Goal: Task Accomplishment & Management: Complete application form

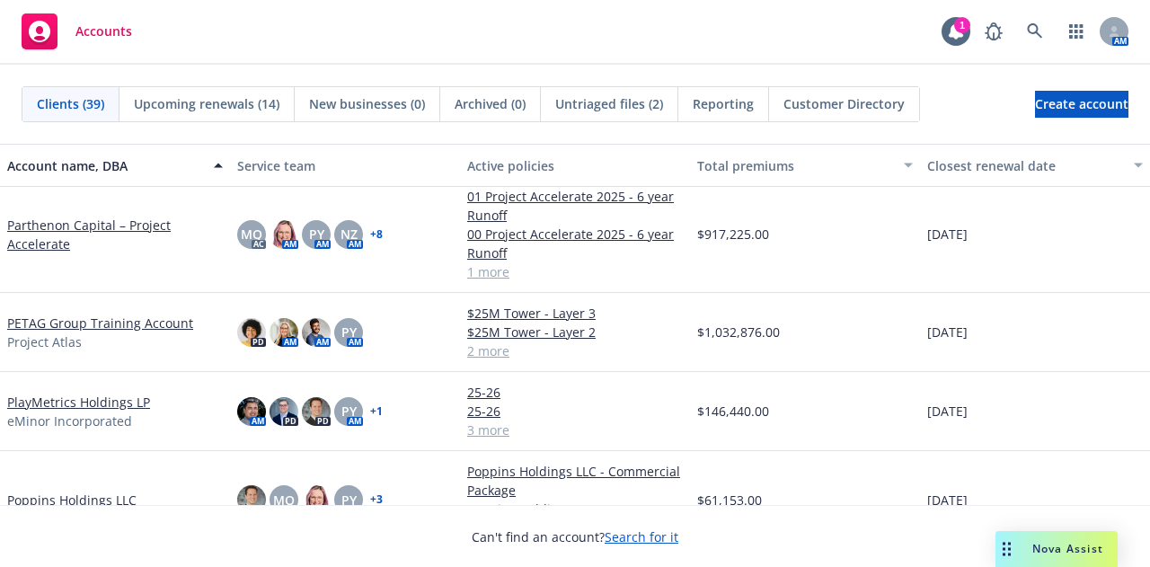
scroll to position [1617, 0]
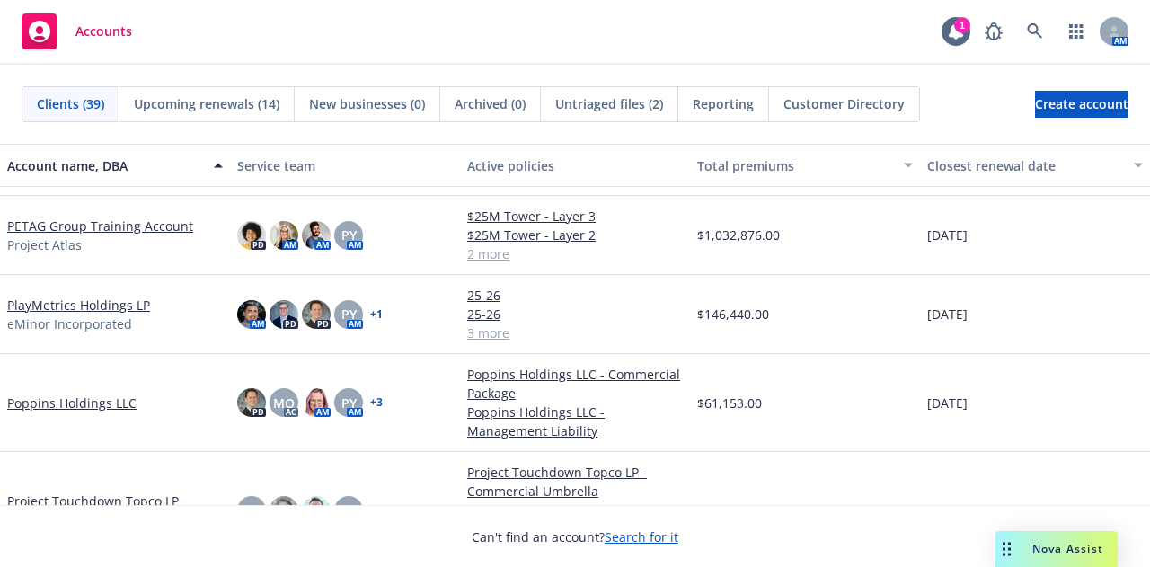
click at [161, 223] on link "PETAG Group Training Account" at bounding box center [100, 226] width 186 height 19
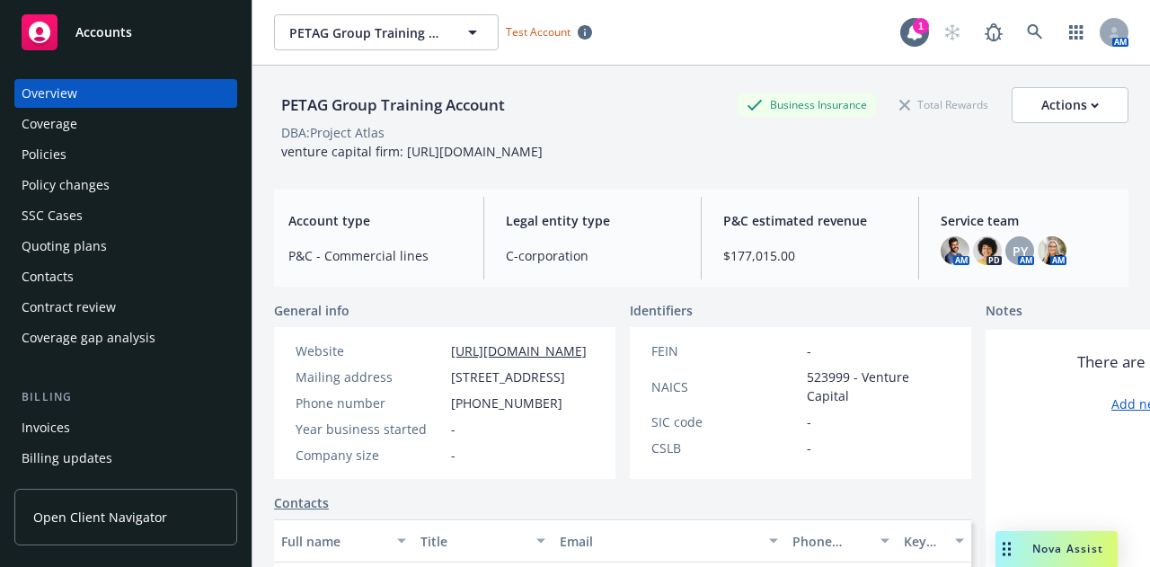
click at [67, 150] on div "Policies" at bounding box center [126, 154] width 208 height 29
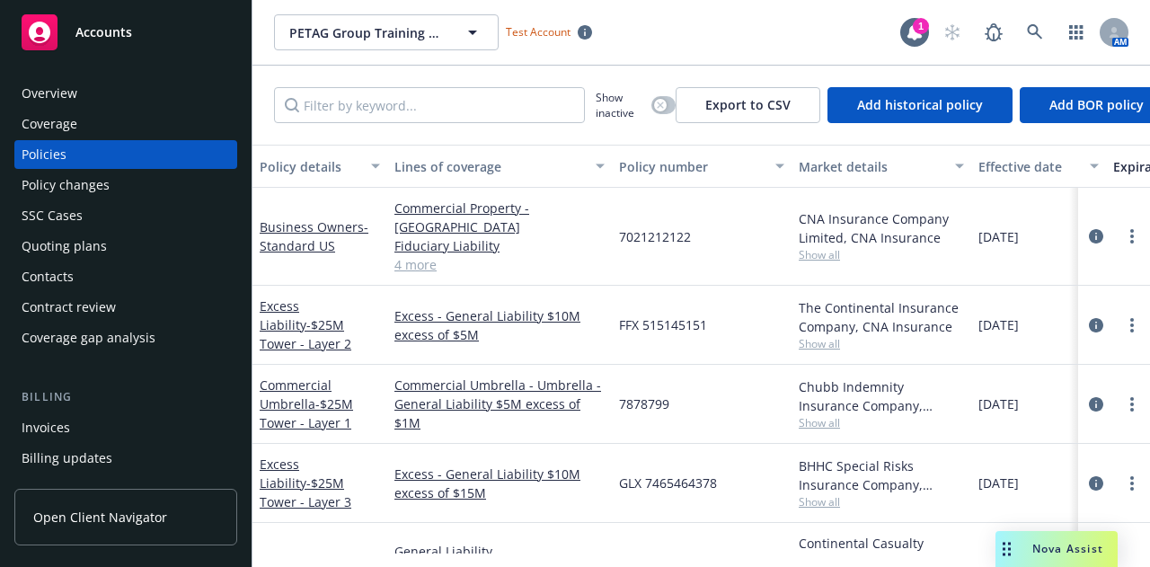
click at [417, 255] on link "4 more" at bounding box center [499, 264] width 210 height 19
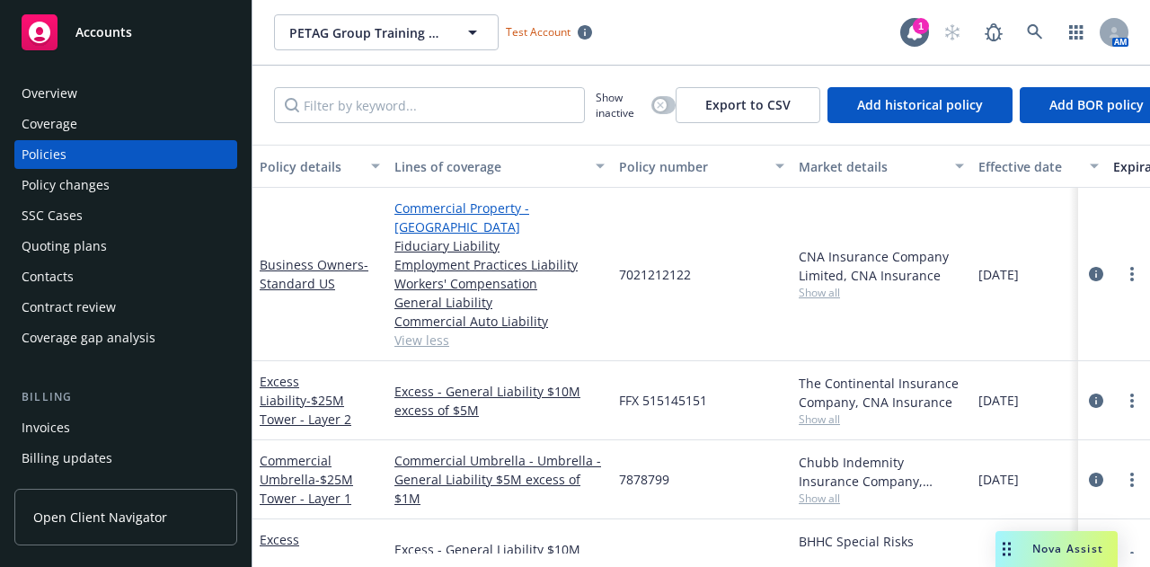
click at [455, 201] on link "Commercial Property - [GEOGRAPHIC_DATA]" at bounding box center [499, 218] width 210 height 38
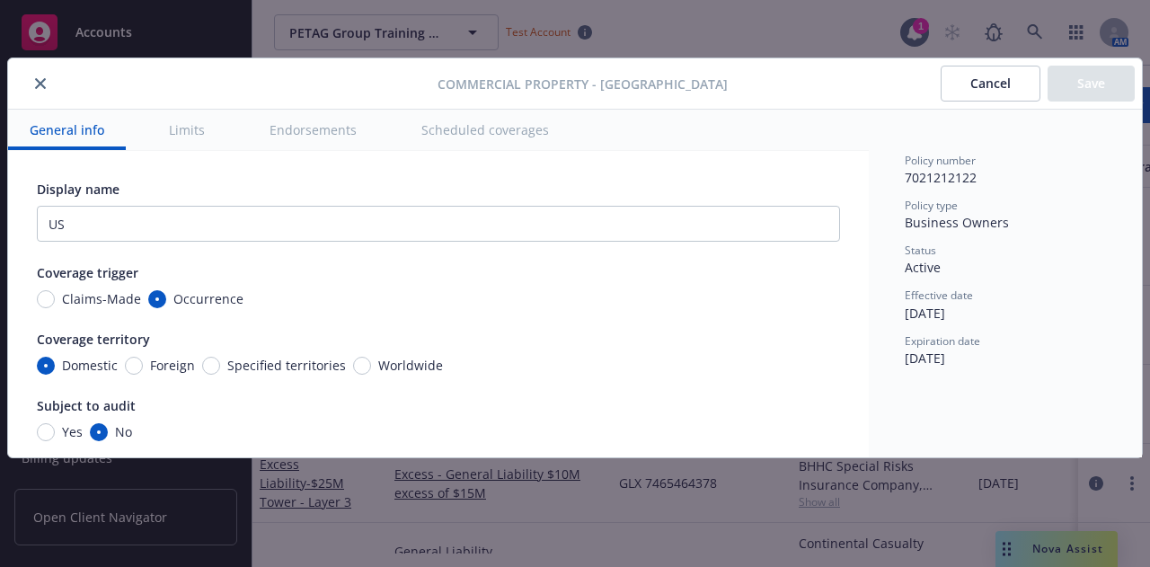
click at [209, 127] on button "Limits" at bounding box center [186, 130] width 79 height 40
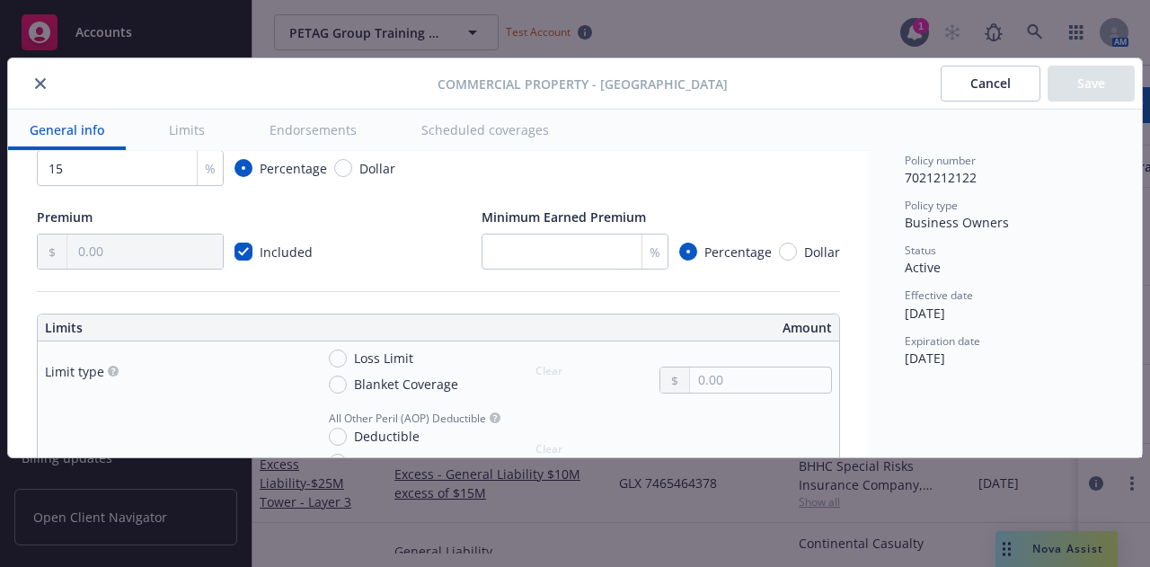
click at [343, 122] on button "Endorsements" at bounding box center [313, 130] width 130 height 40
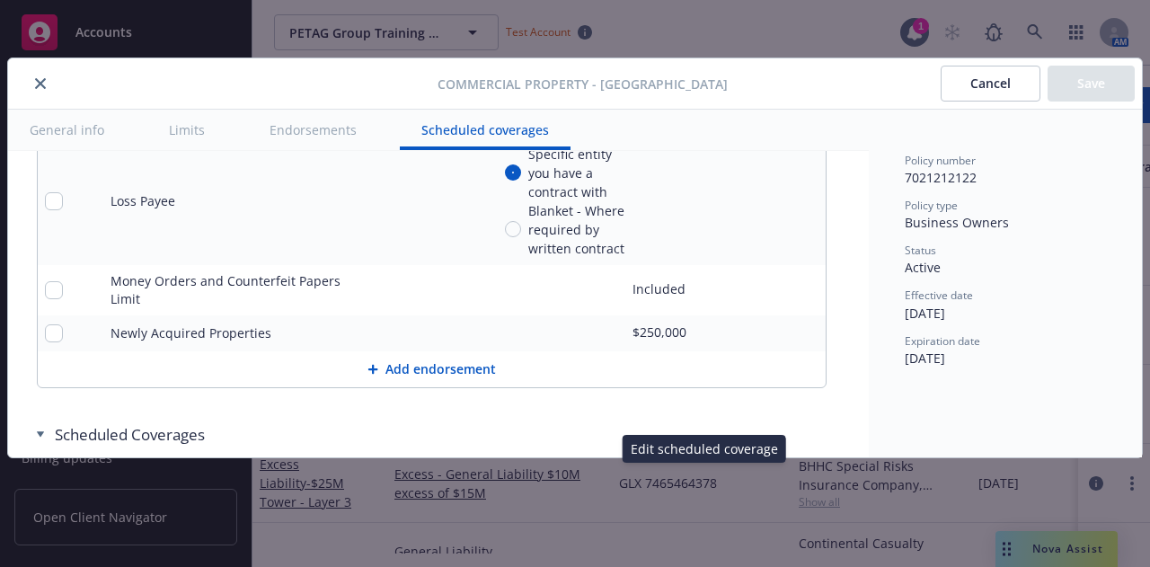
scroll to position [6708, 0]
click at [450, 353] on button "Add endorsement" at bounding box center [432, 371] width 788 height 36
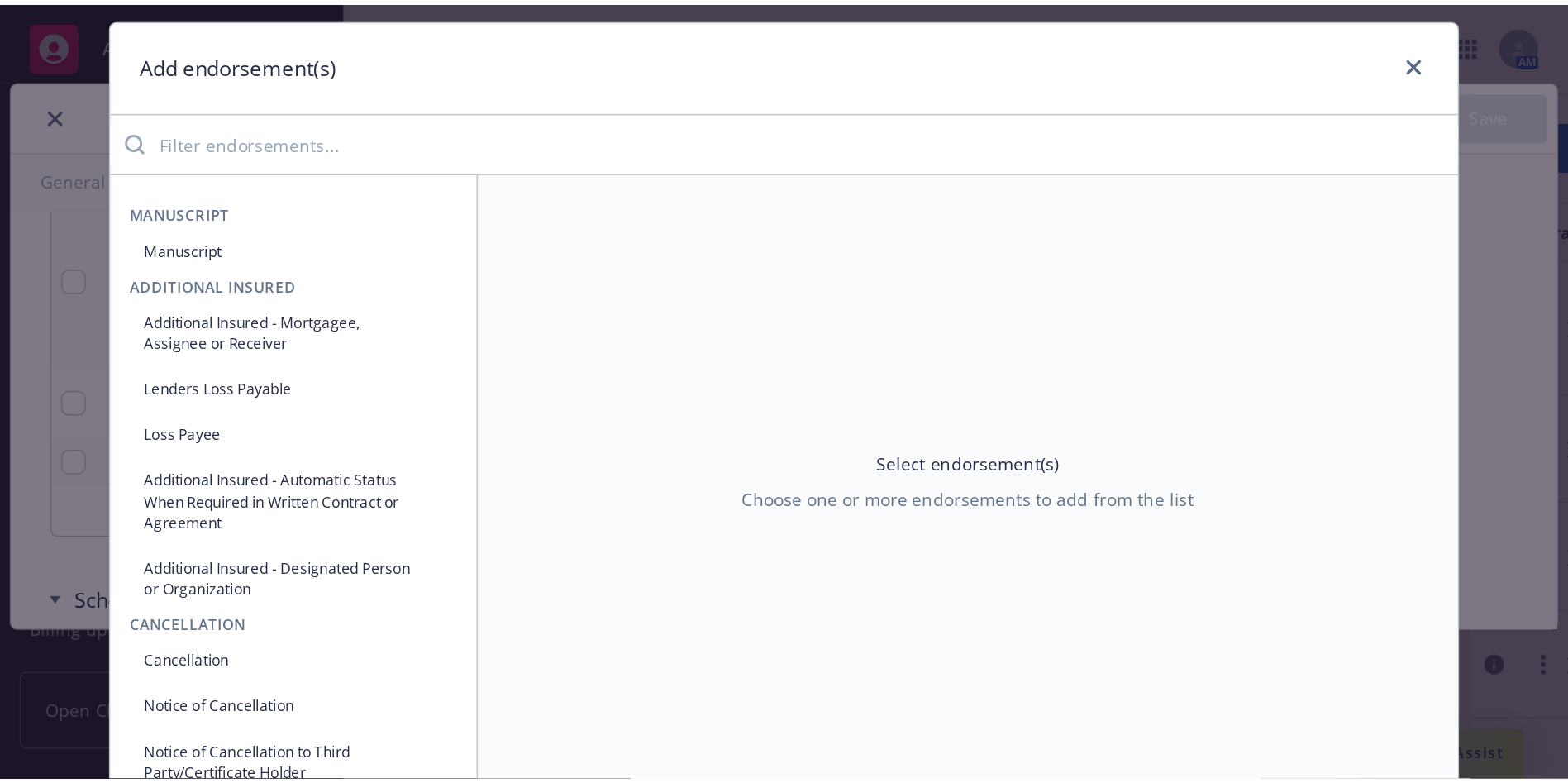
scroll to position [0, 0]
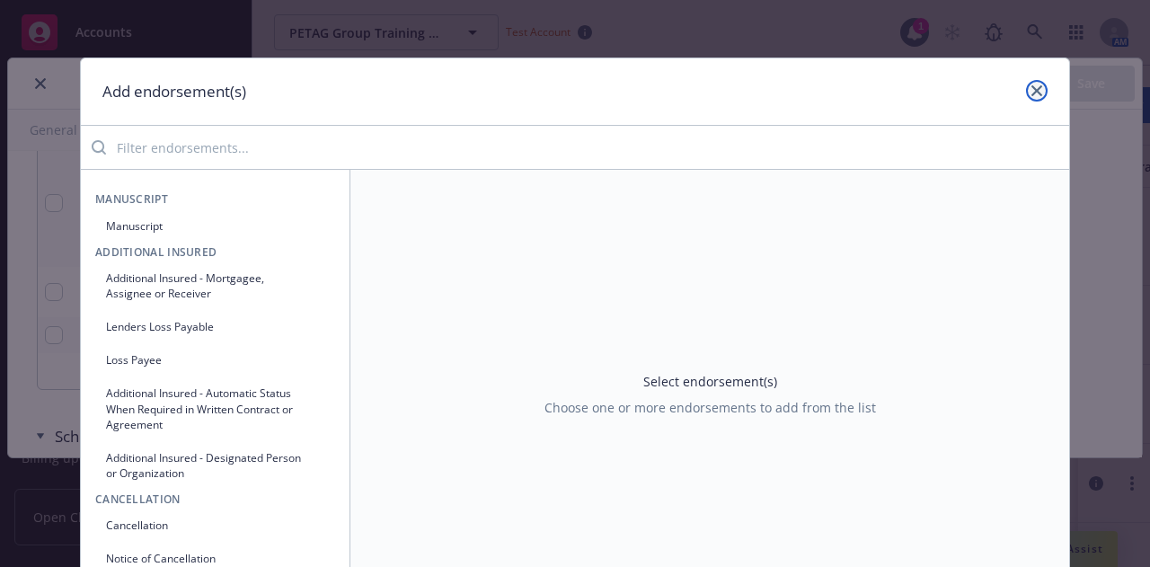
click at [1037, 89] on link "close" at bounding box center [1037, 91] width 22 height 22
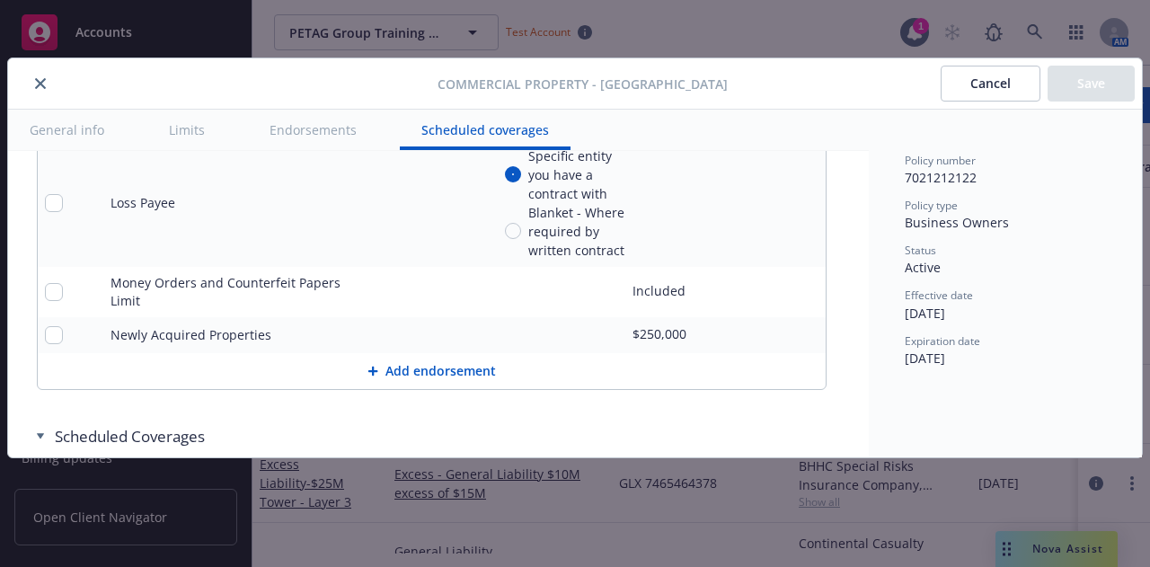
click at [27, 84] on div at bounding box center [226, 84] width 422 height 22
click at [44, 87] on icon "close" at bounding box center [40, 83] width 11 height 11
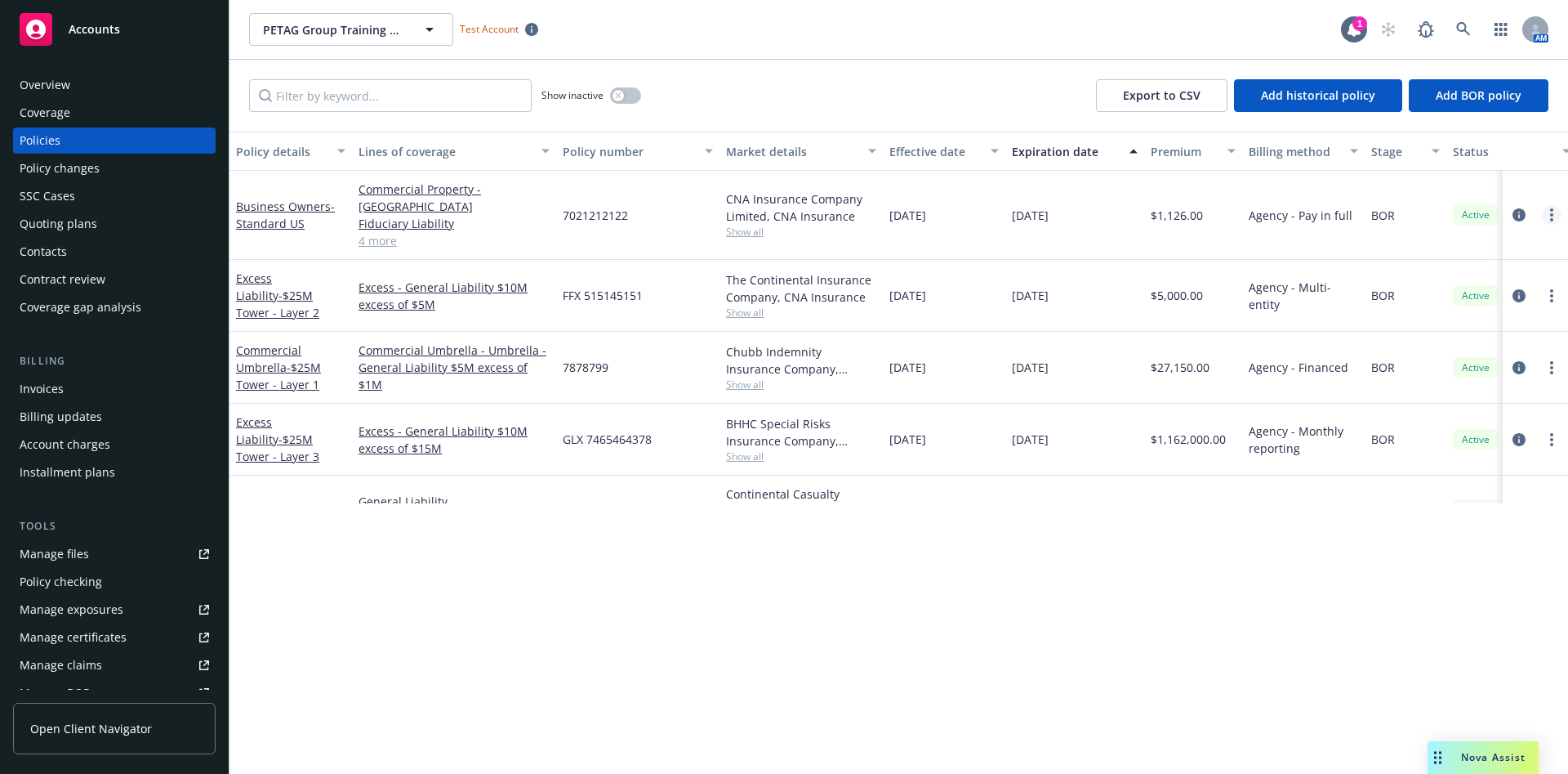
click at [1044, 208] on link "more" at bounding box center [1552, 216] width 20 height 20
click at [307, 198] on link "Business Owners - Standard US" at bounding box center [285, 215] width 99 height 33
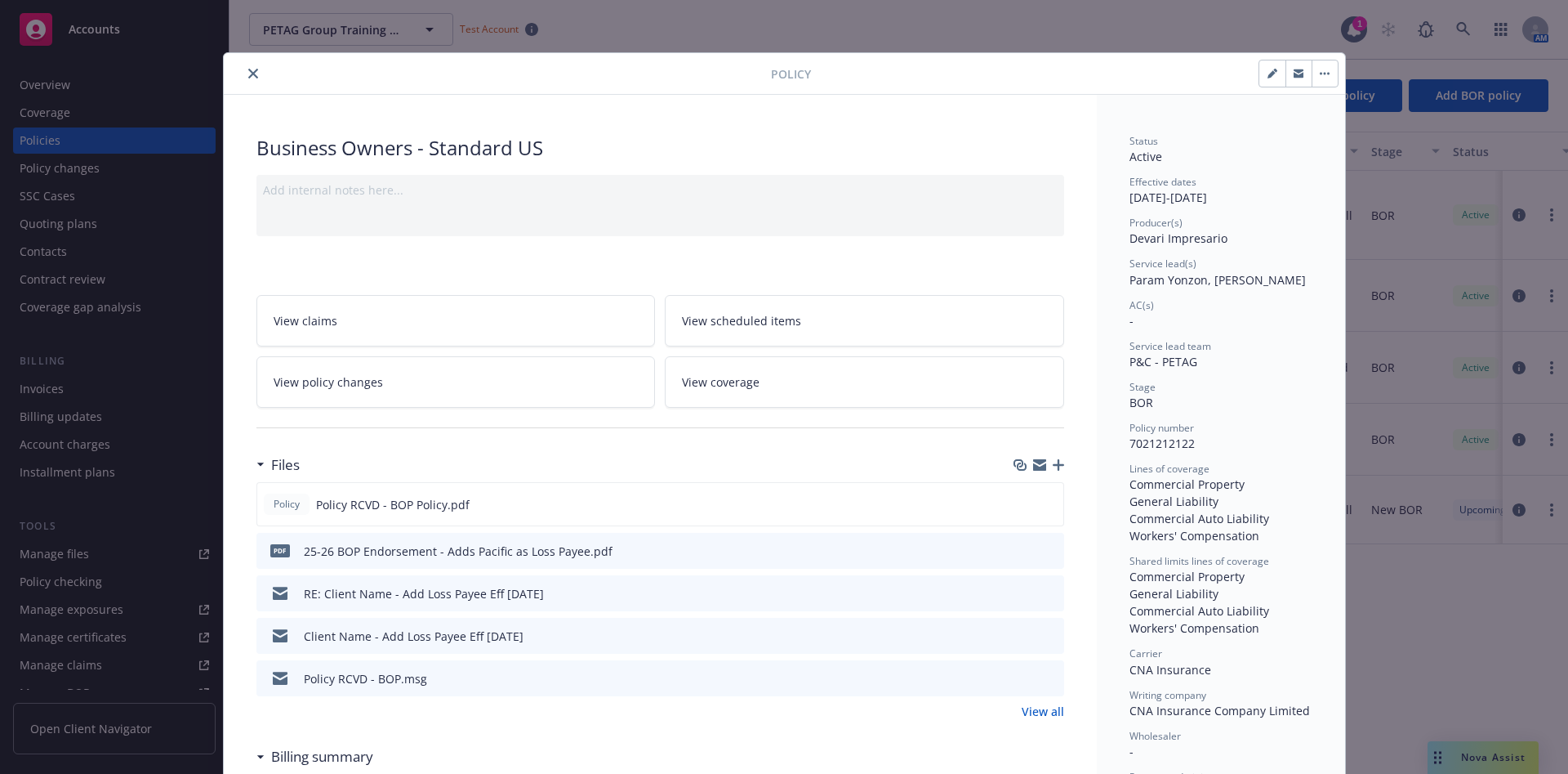
click at [1044, 72] on icon "button" at bounding box center [1324, 74] width 10 height 4
click at [336, 372] on link "View policy changes" at bounding box center [455, 382] width 399 height 52
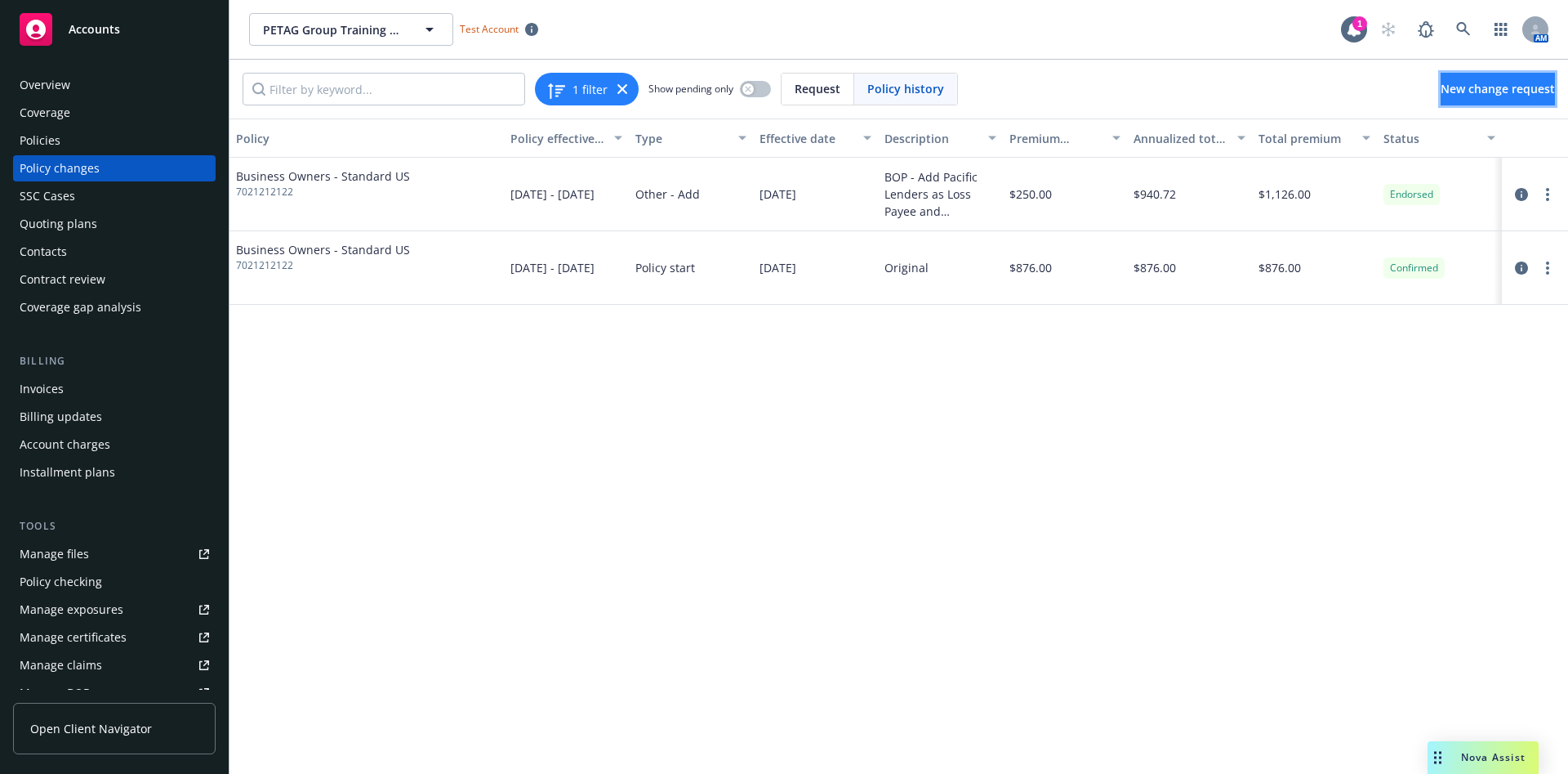
click at [1044, 84] on span "New change request" at bounding box center [1498, 88] width 115 height 15
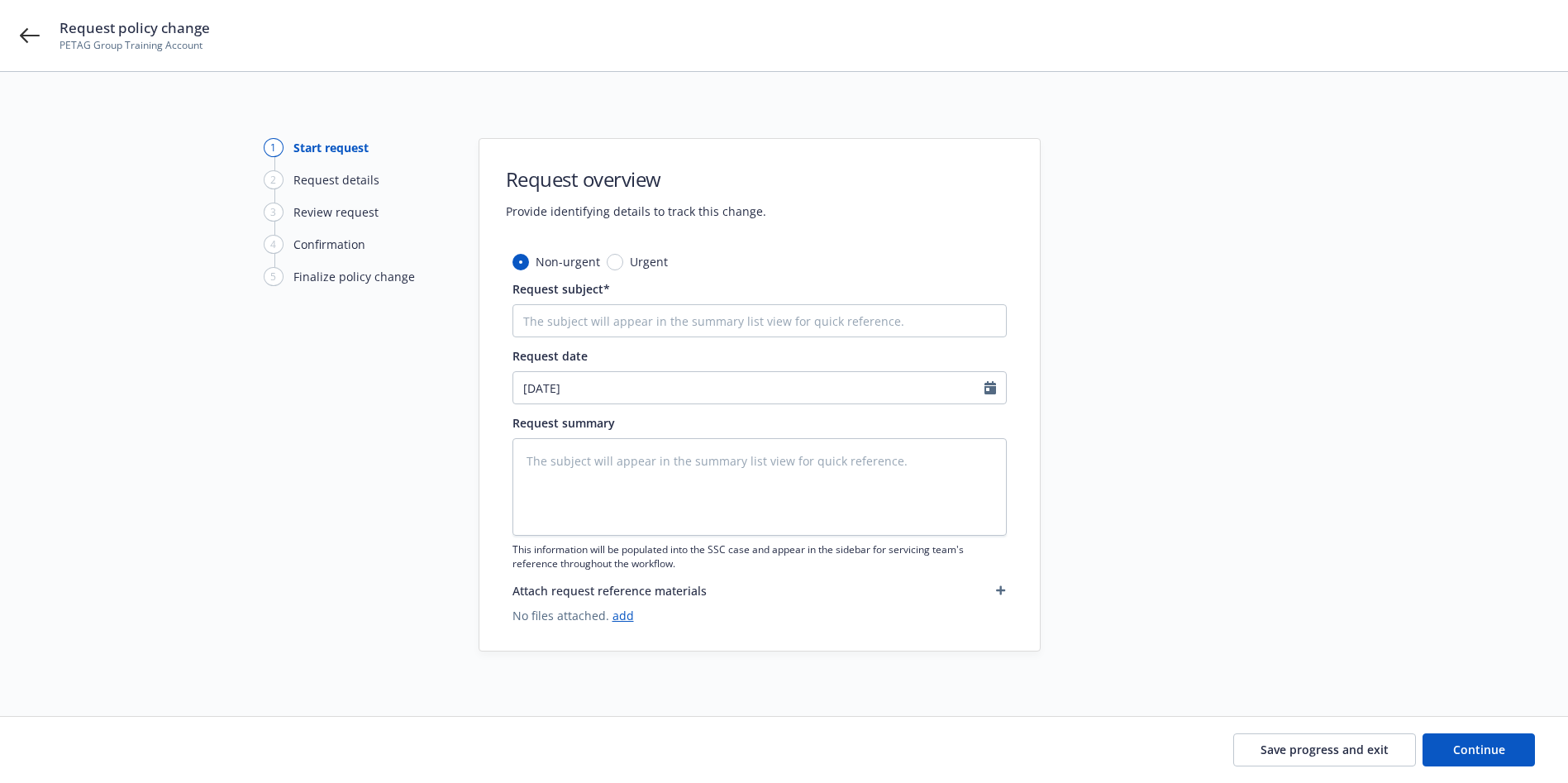
click at [579, 338] on div "Non-urgent Urgent Request subject* Request date [DATE] Request summary This inf…" at bounding box center [759, 438] width 494 height 371
click at [586, 318] on input "Request subject*" at bounding box center [759, 321] width 494 height 33
type textarea "x"
type input "Ch"
type textarea "x"
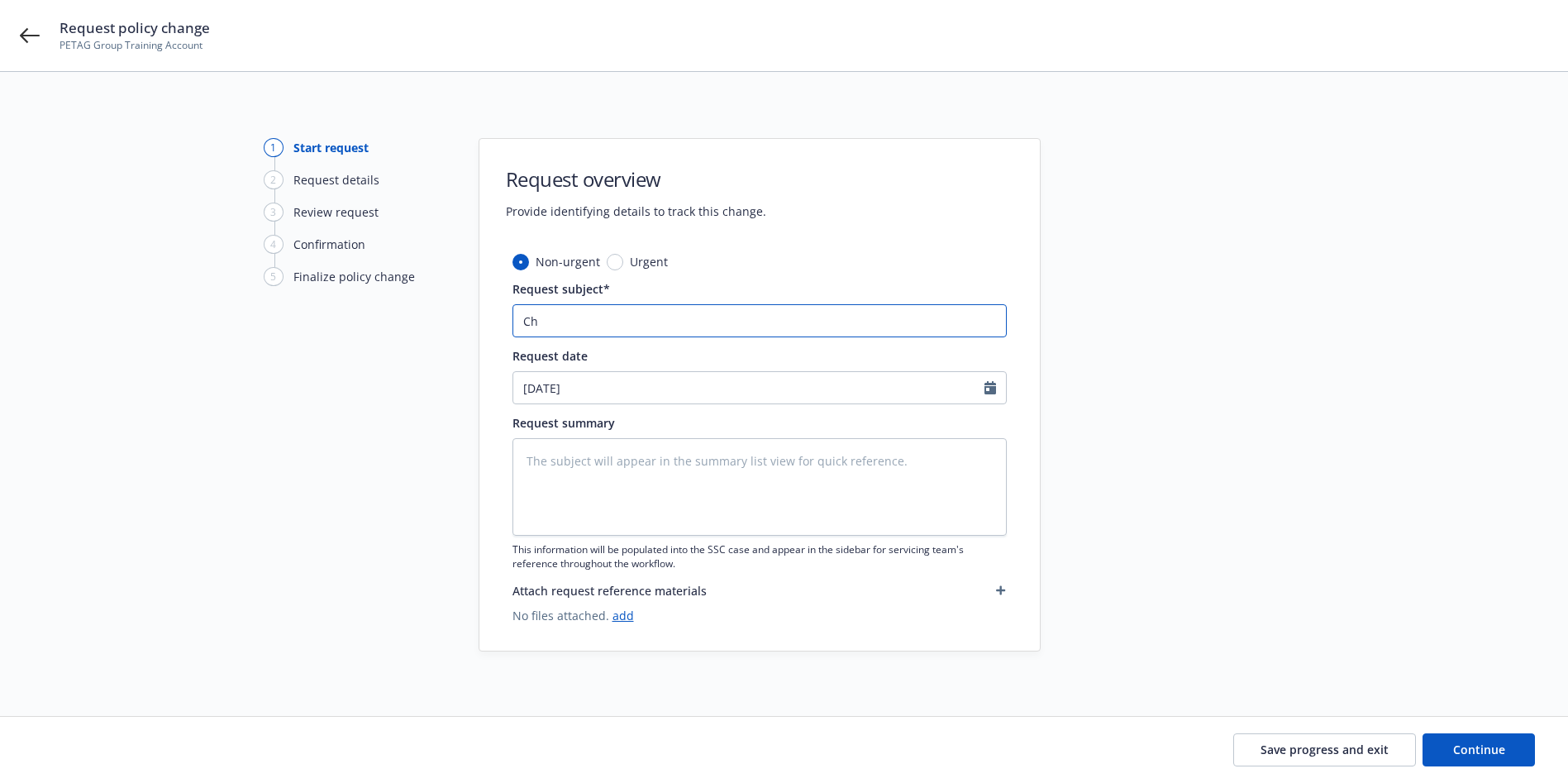
type input "Cha"
type textarea "x"
type input "[PERSON_NAME]"
type textarea "x"
type input "[PERSON_NAME]"
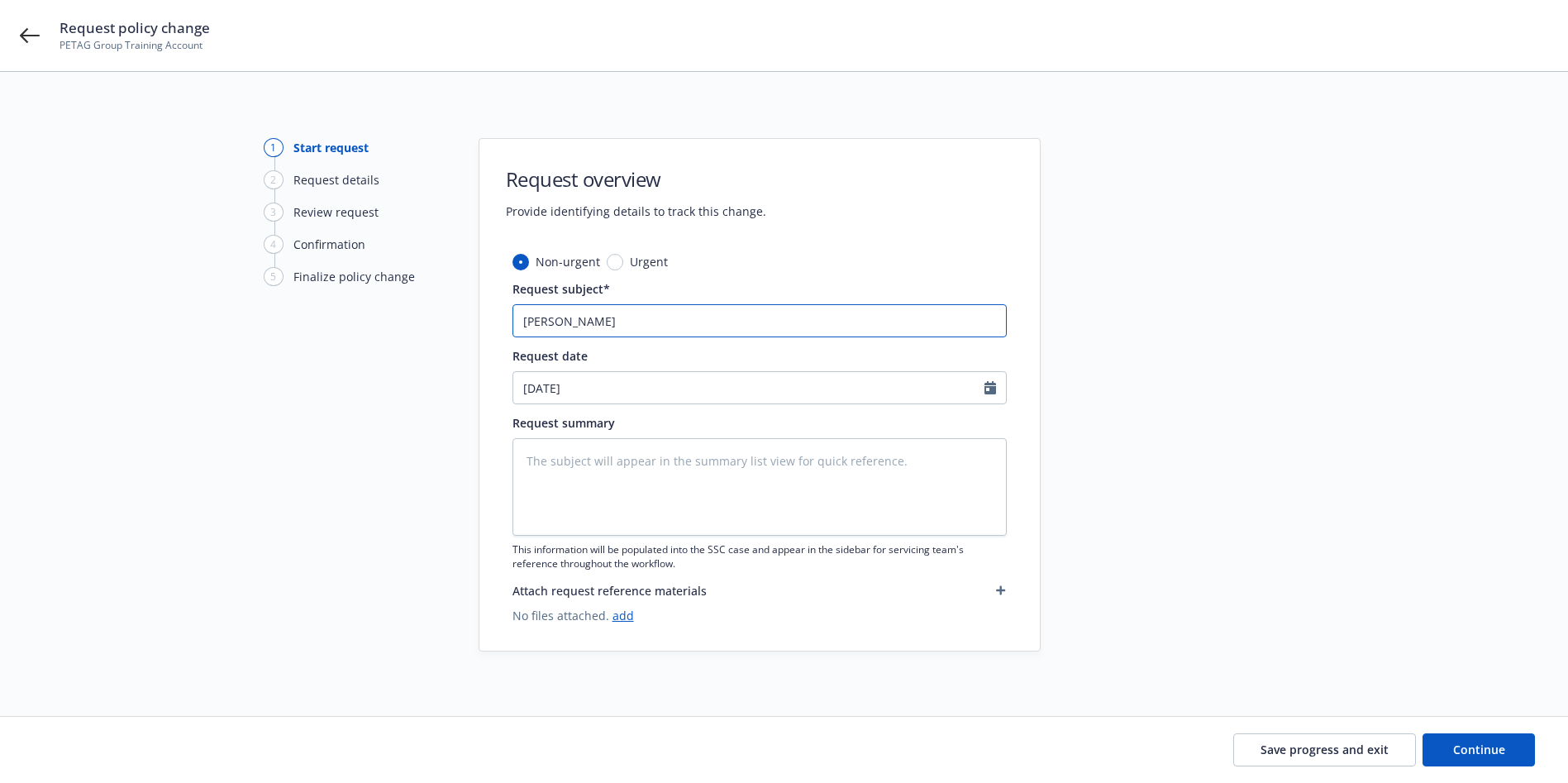
type textarea "x"
type input "Change"
type textarea "x"
type input "Change i"
type textarea "x"
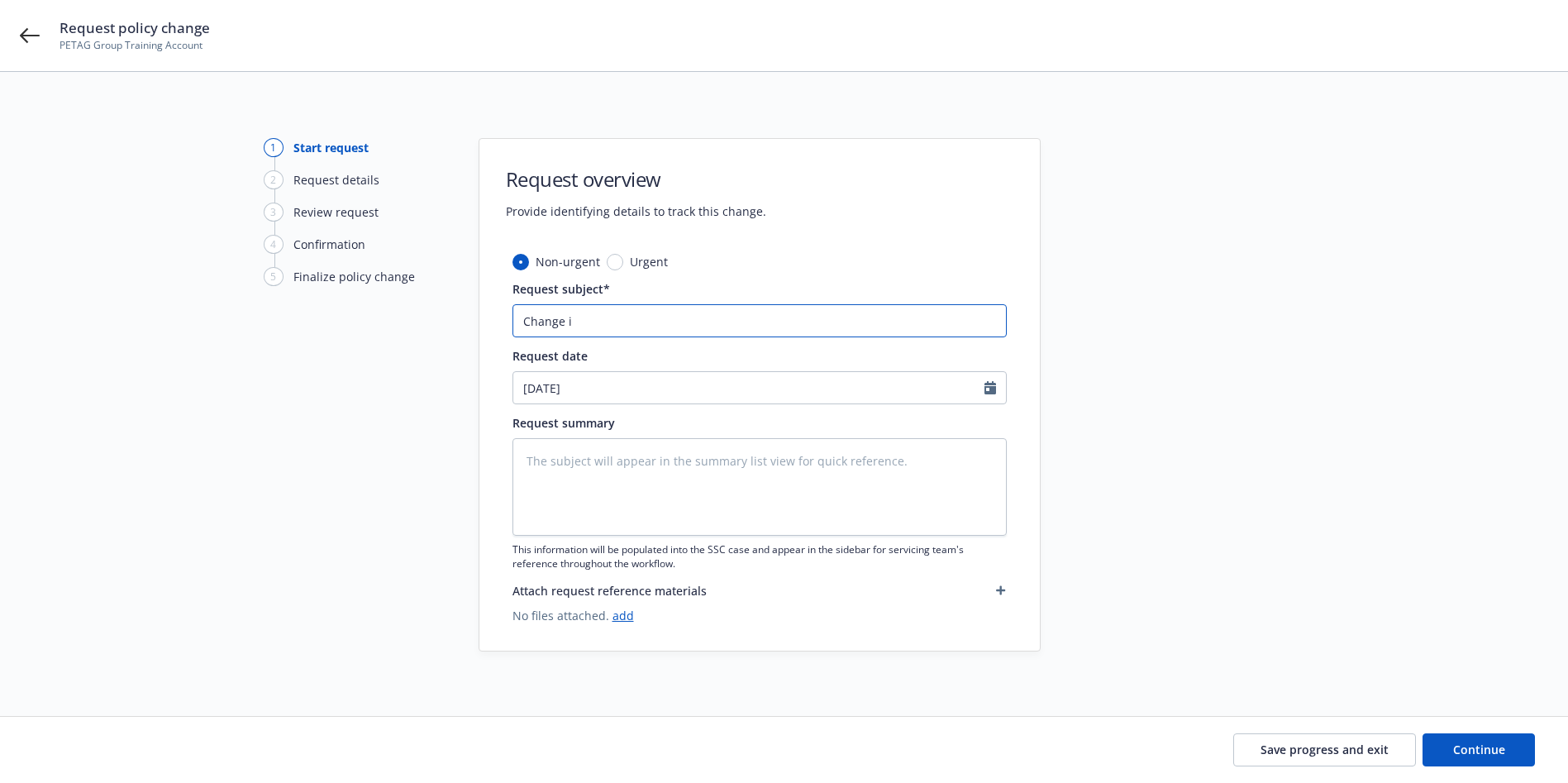
type input "Change in"
type textarea "x"
type input "Change in"
type textarea "x"
type input "Change in v"
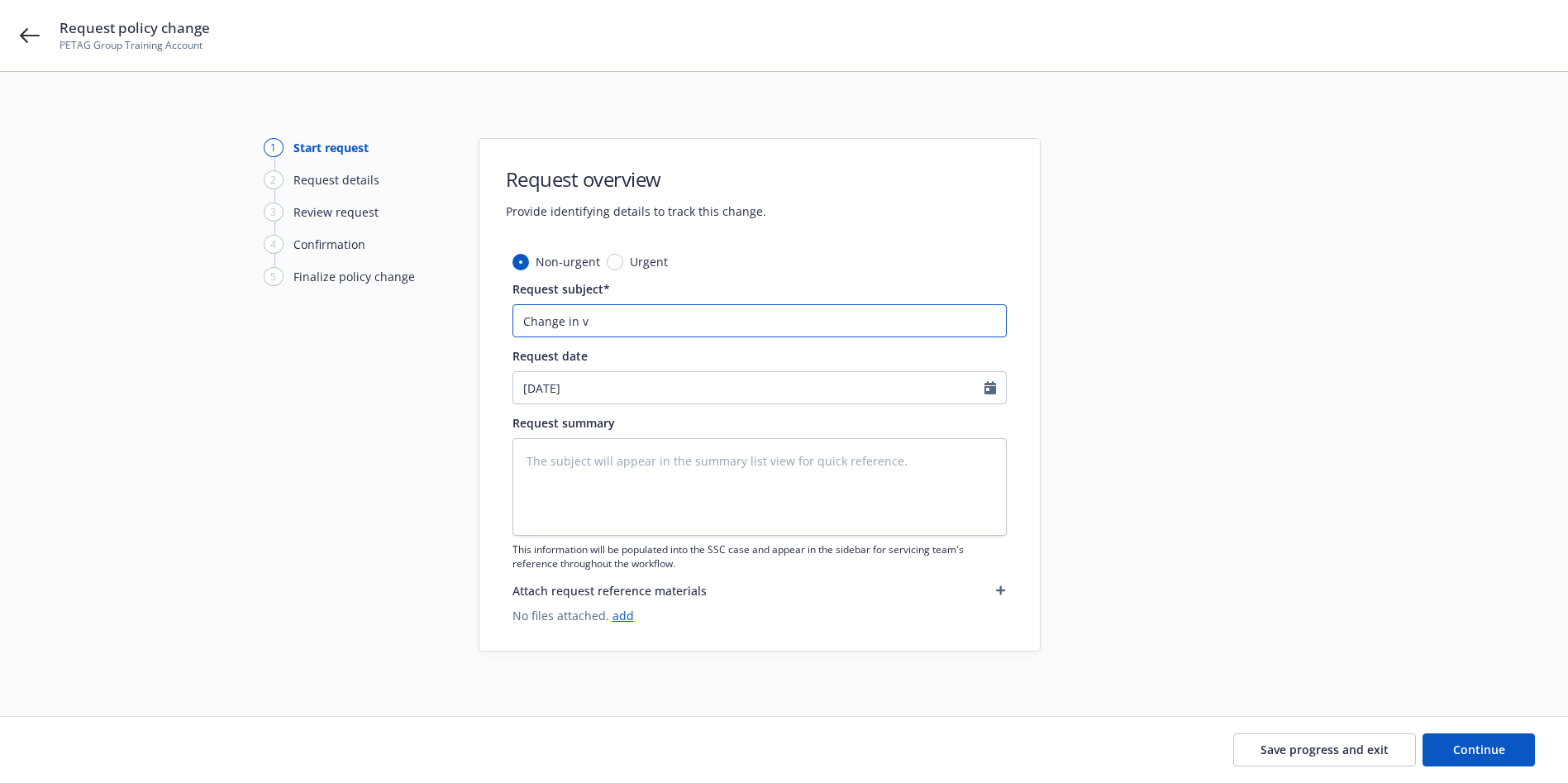
type textarea "x"
type input "Change in"
type textarea "x"
type input "Change in p"
type textarea "x"
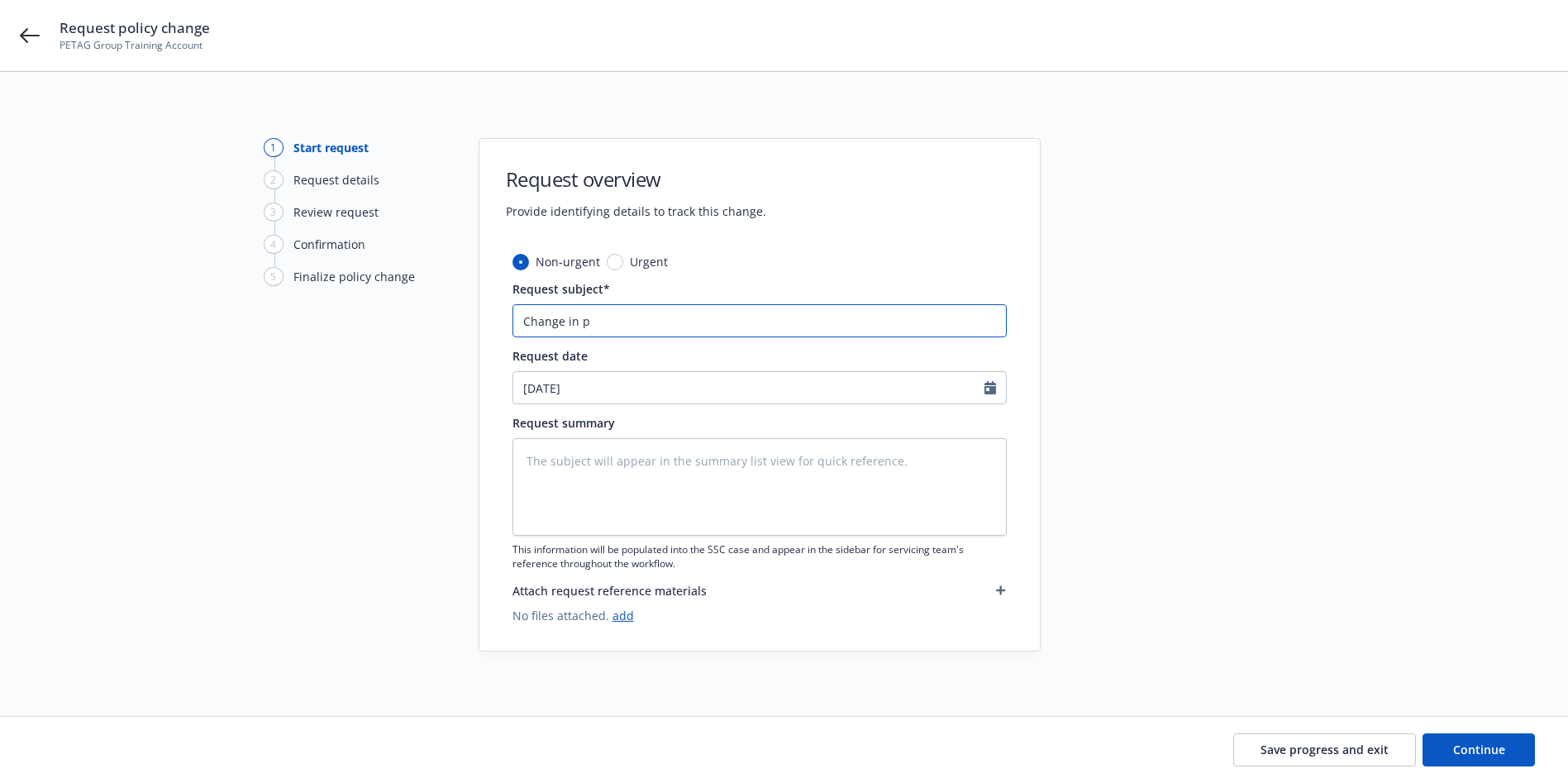
type input "Change in pr"
type textarea "x"
type input "Change in pro"
type textarea "x"
type input "Change in proe"
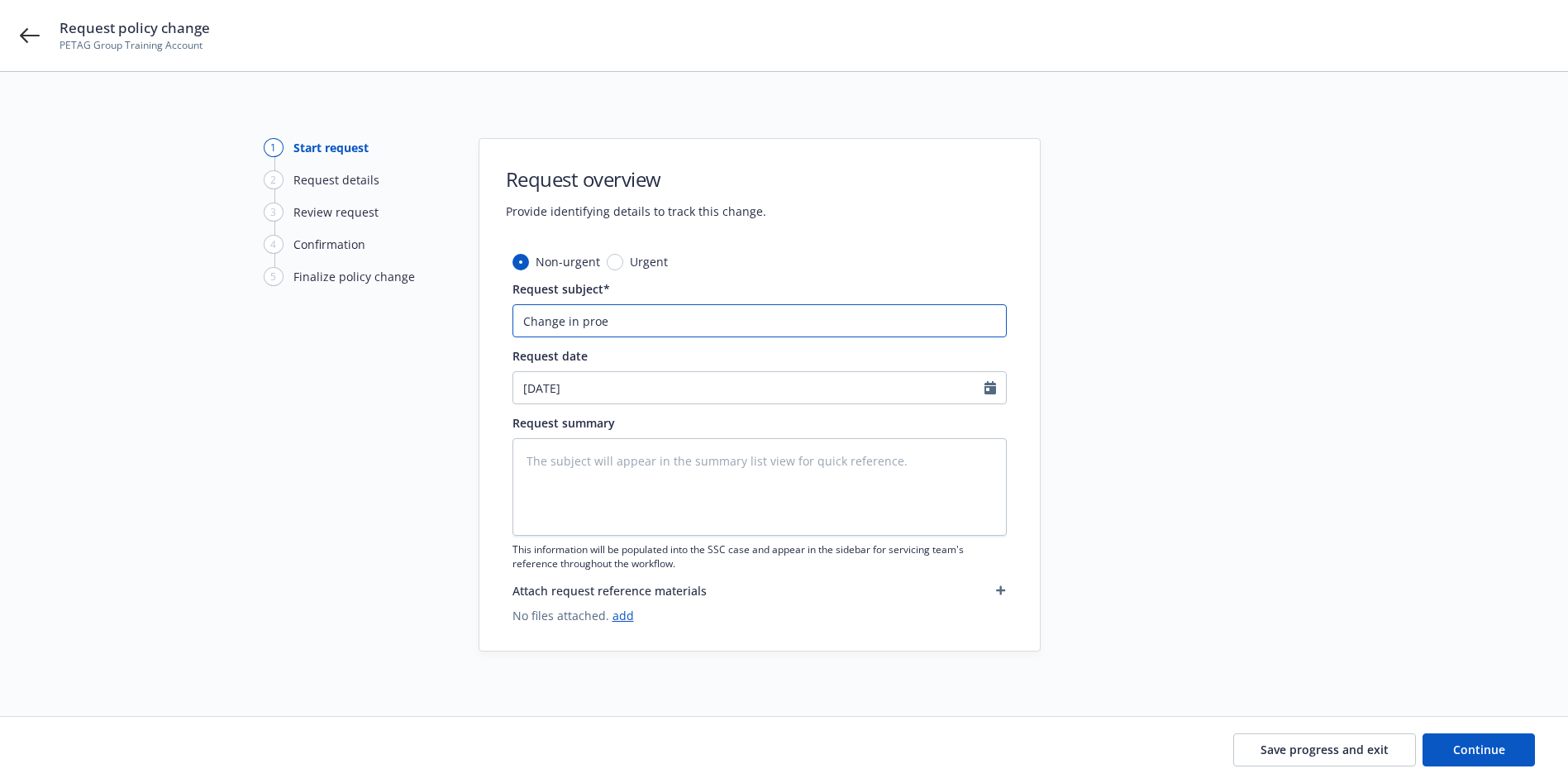
type textarea "x"
type input "Change in pro"
type textarea "x"
type input "Change in prop"
type textarea "x"
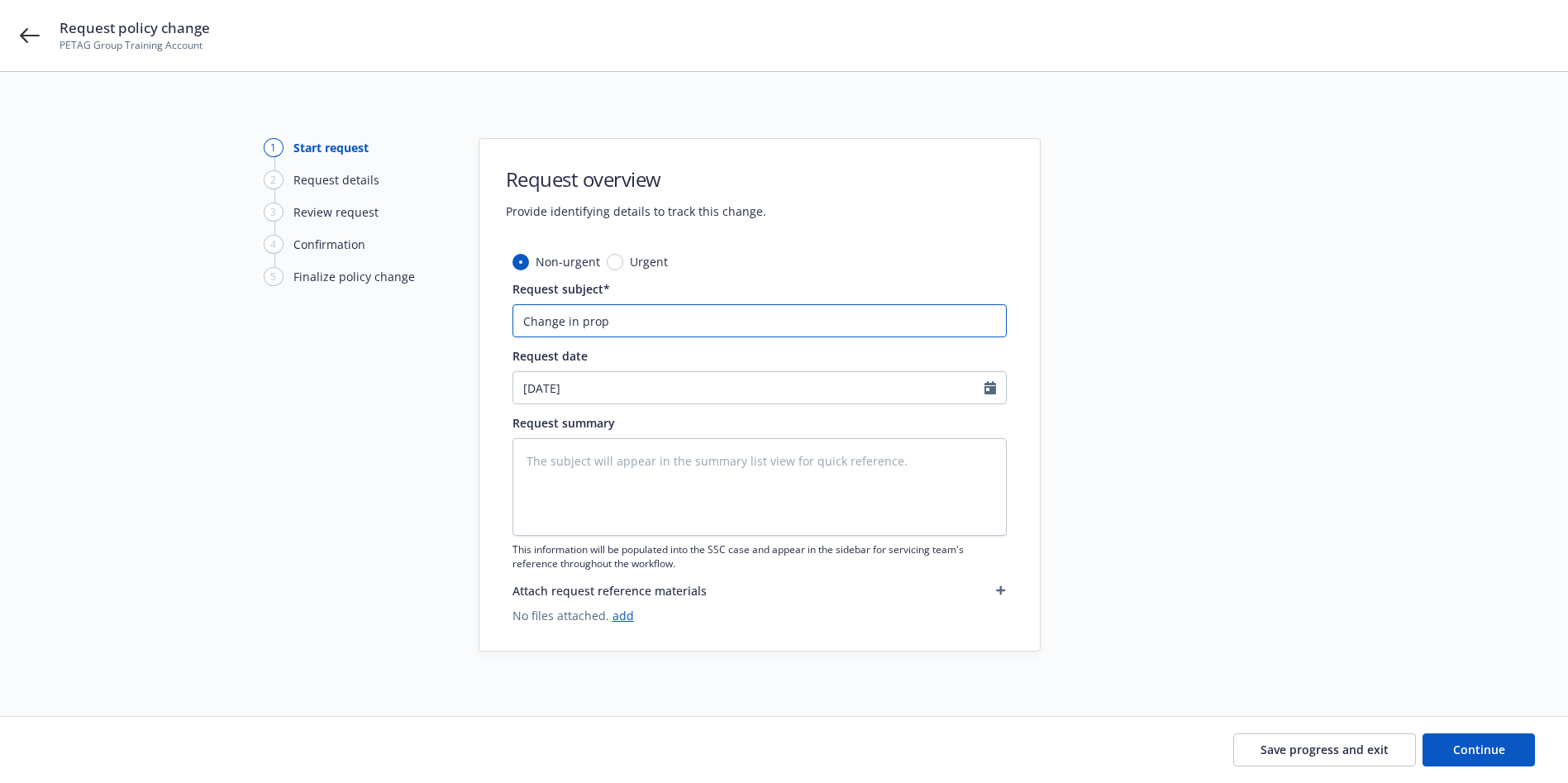
type input "Change in prope"
type textarea "x"
type input "Change in proper"
type textarea "x"
type input "Change in propert"
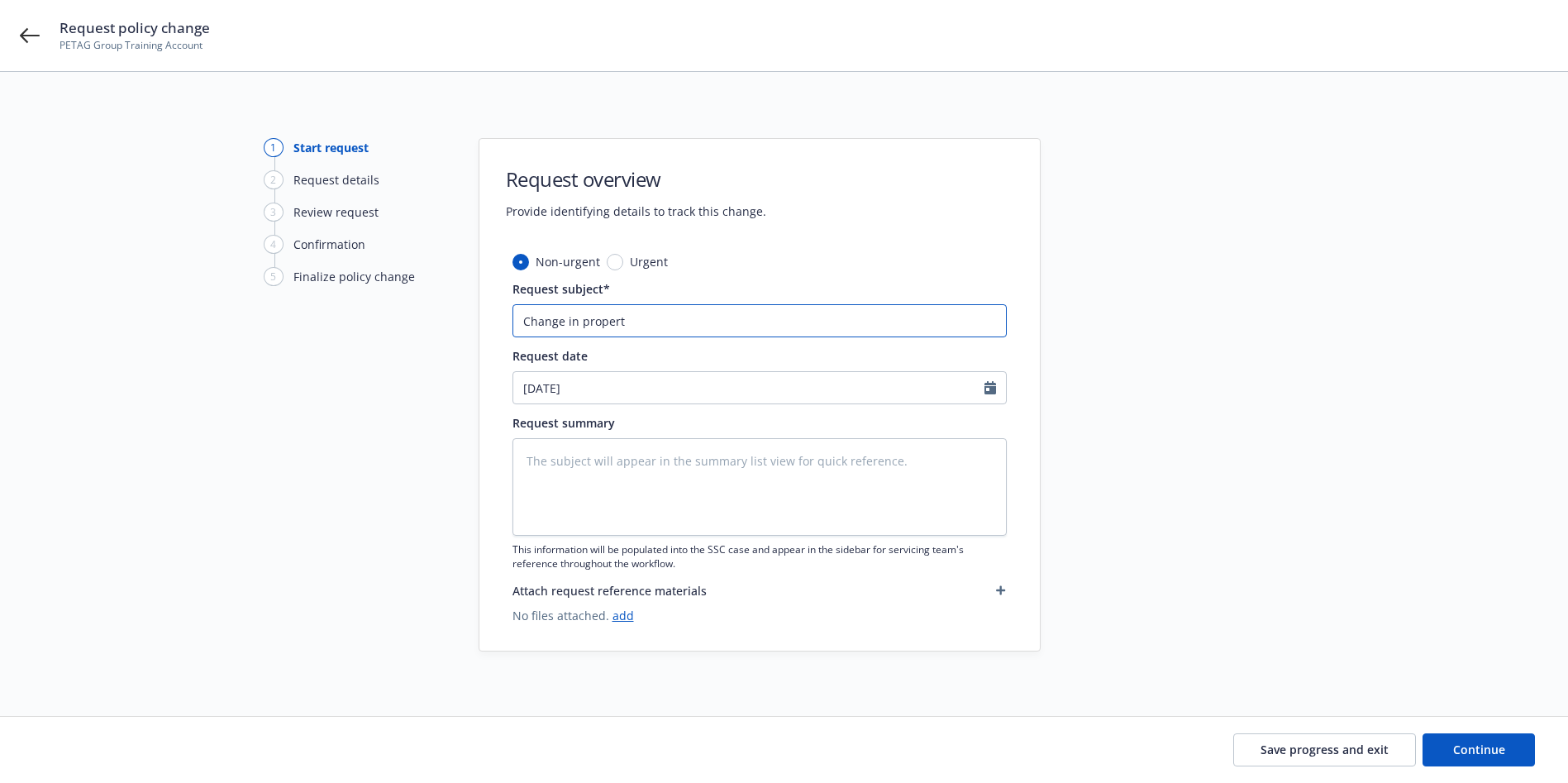
type textarea "x"
type input "Change in property"
type textarea "x"
type input "Change in property"
type textarea "x"
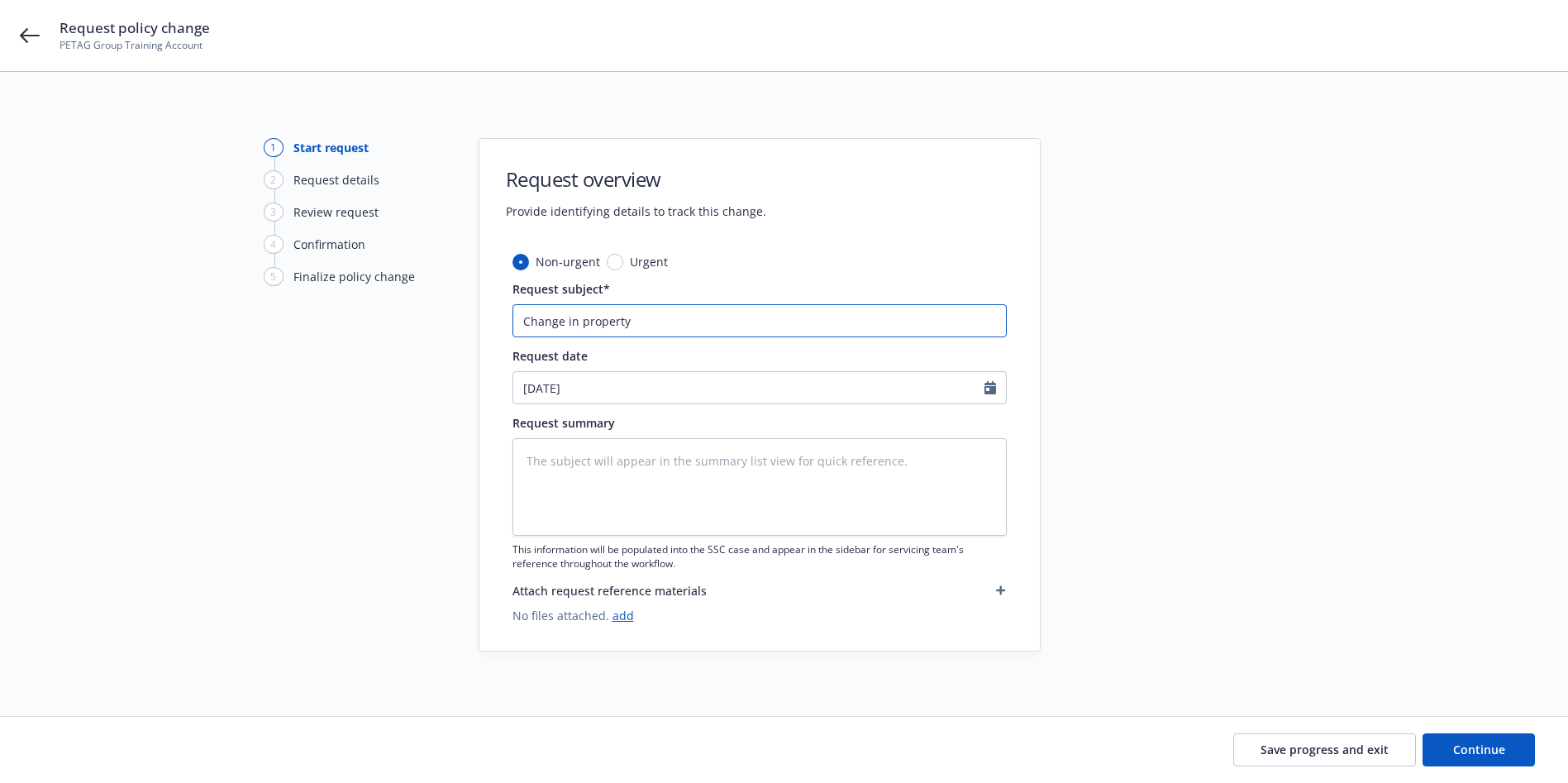
type input "Change in property l"
type textarea "x"
type input "Change in property lo"
type textarea "x"
type input "Change in property loc"
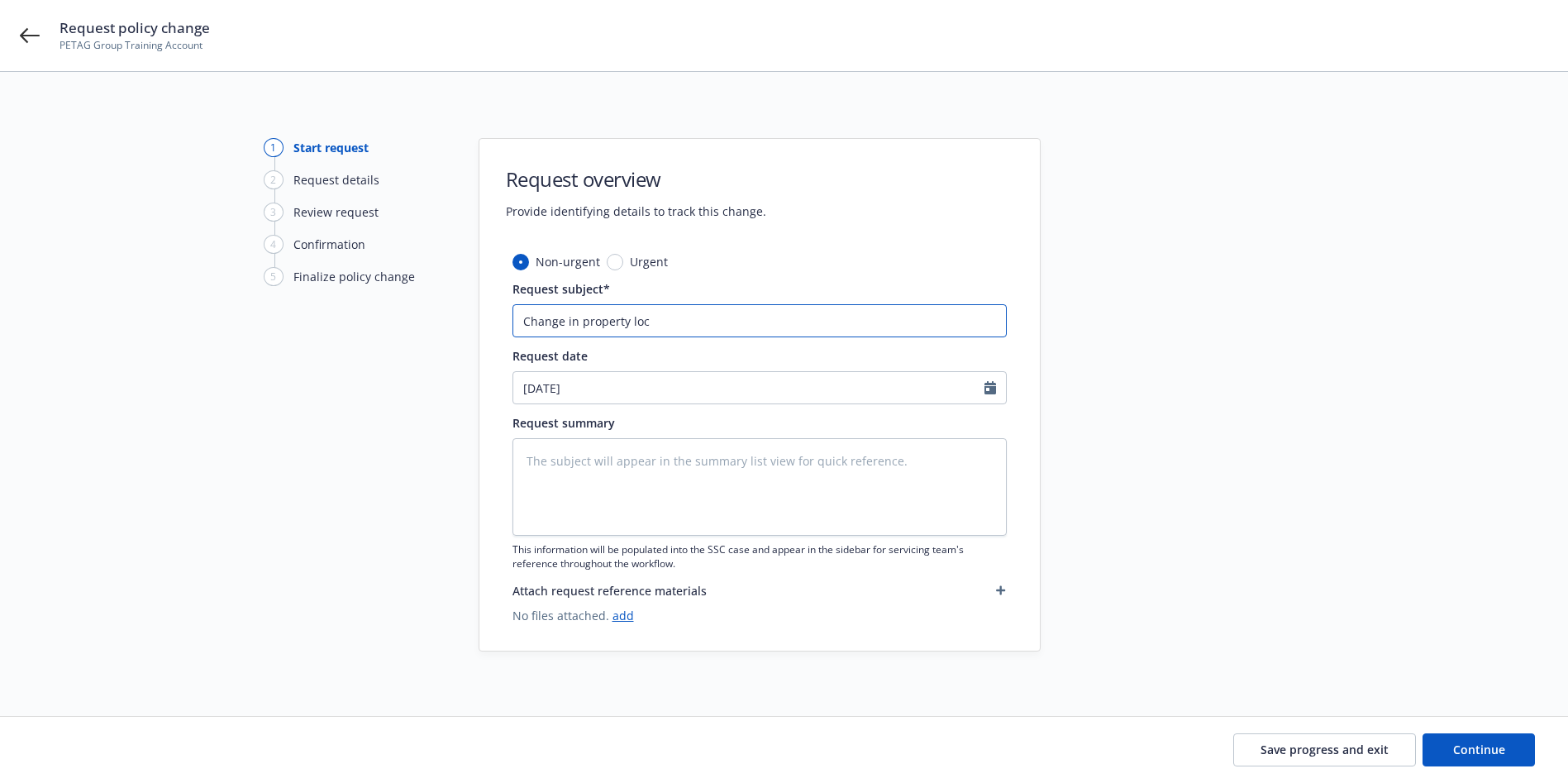
type textarea "x"
type input "Change in property locs"
type textarea "x"
type input "Change in property locs"
type textarea "x"
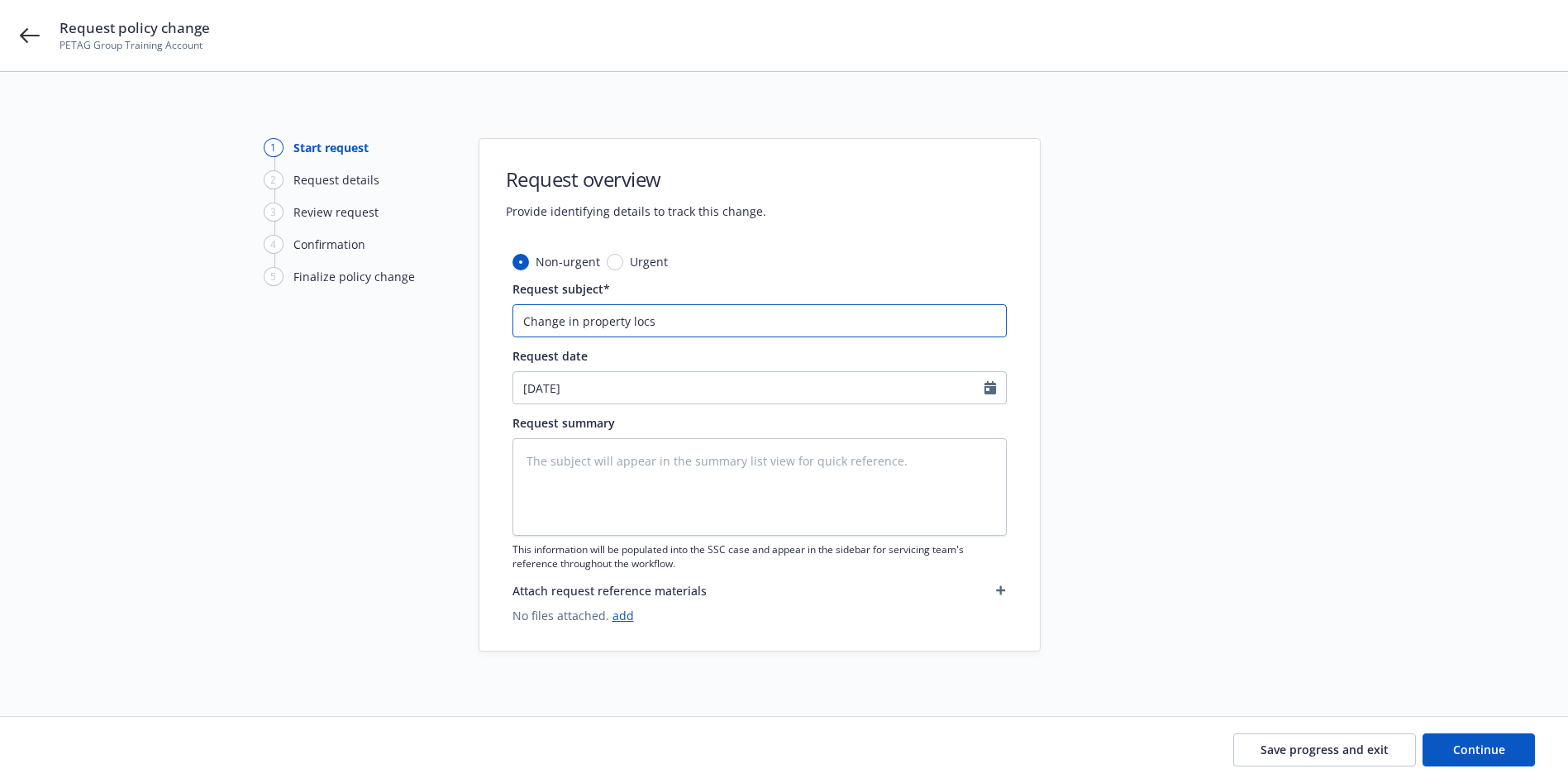
type input "Change in property locs"
click at [597, 476] on textarea at bounding box center [759, 487] width 494 height 98
click at [750, 309] on input "Change in property locs" at bounding box center [759, 321] width 494 height 33
click at [658, 521] on textarea at bounding box center [759, 487] width 494 height 98
type textarea "x"
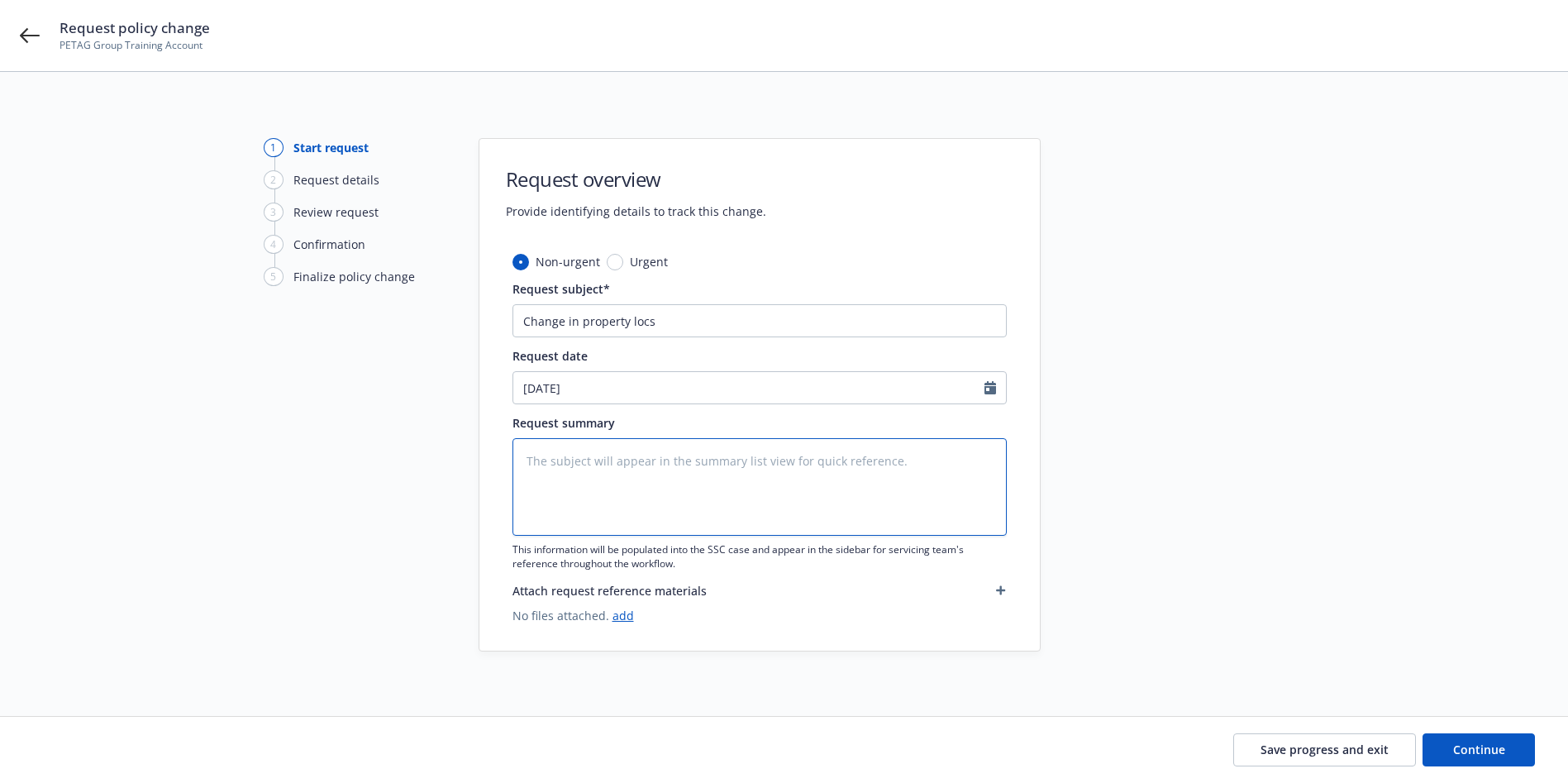
type textarea "A"
type textarea "x"
type textarea "Ad"
type textarea "x"
type textarea "Addi"
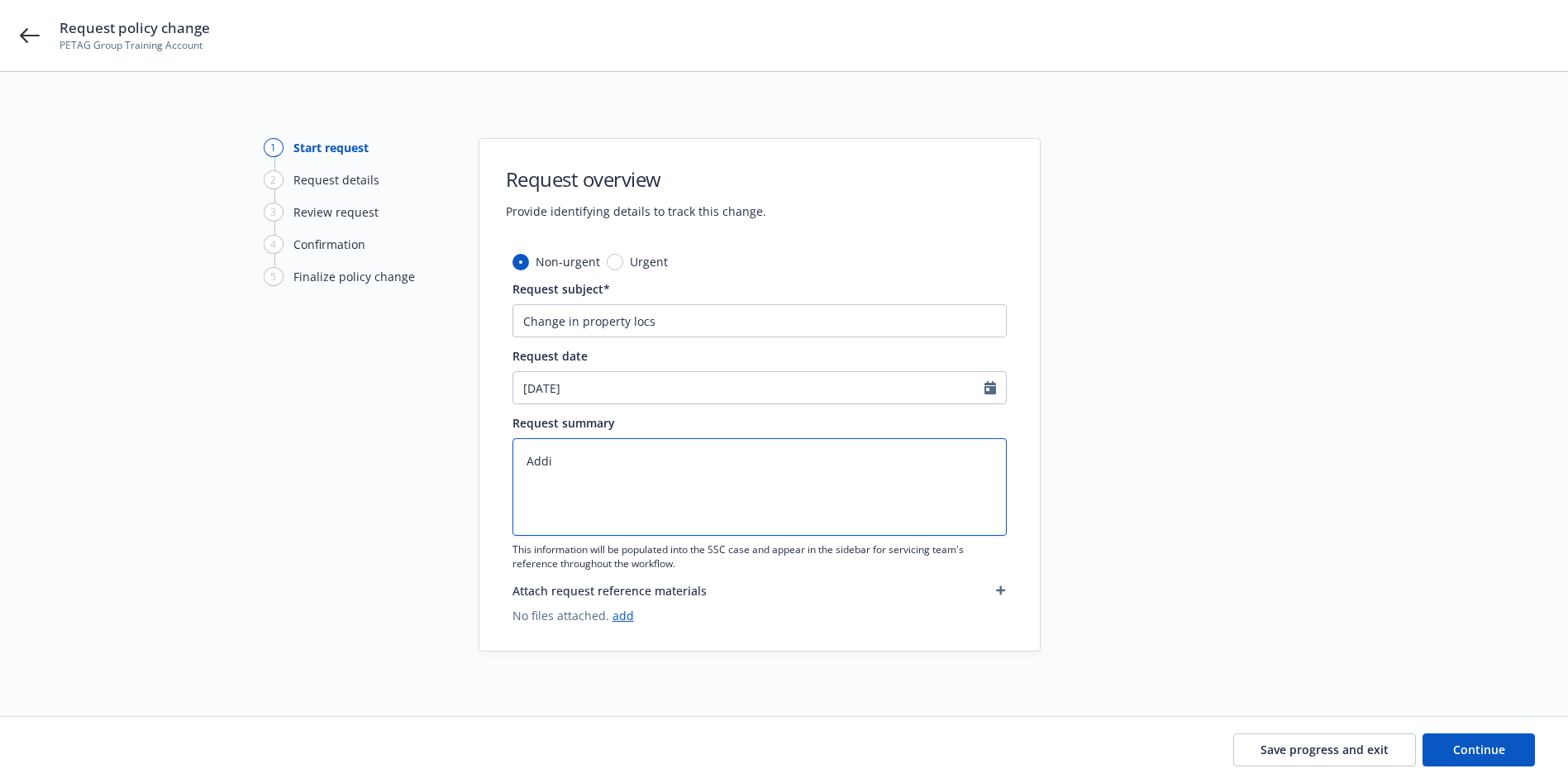
type textarea "x"
type textarea "Addin"
type textarea "x"
type textarea "Adding"
type textarea "x"
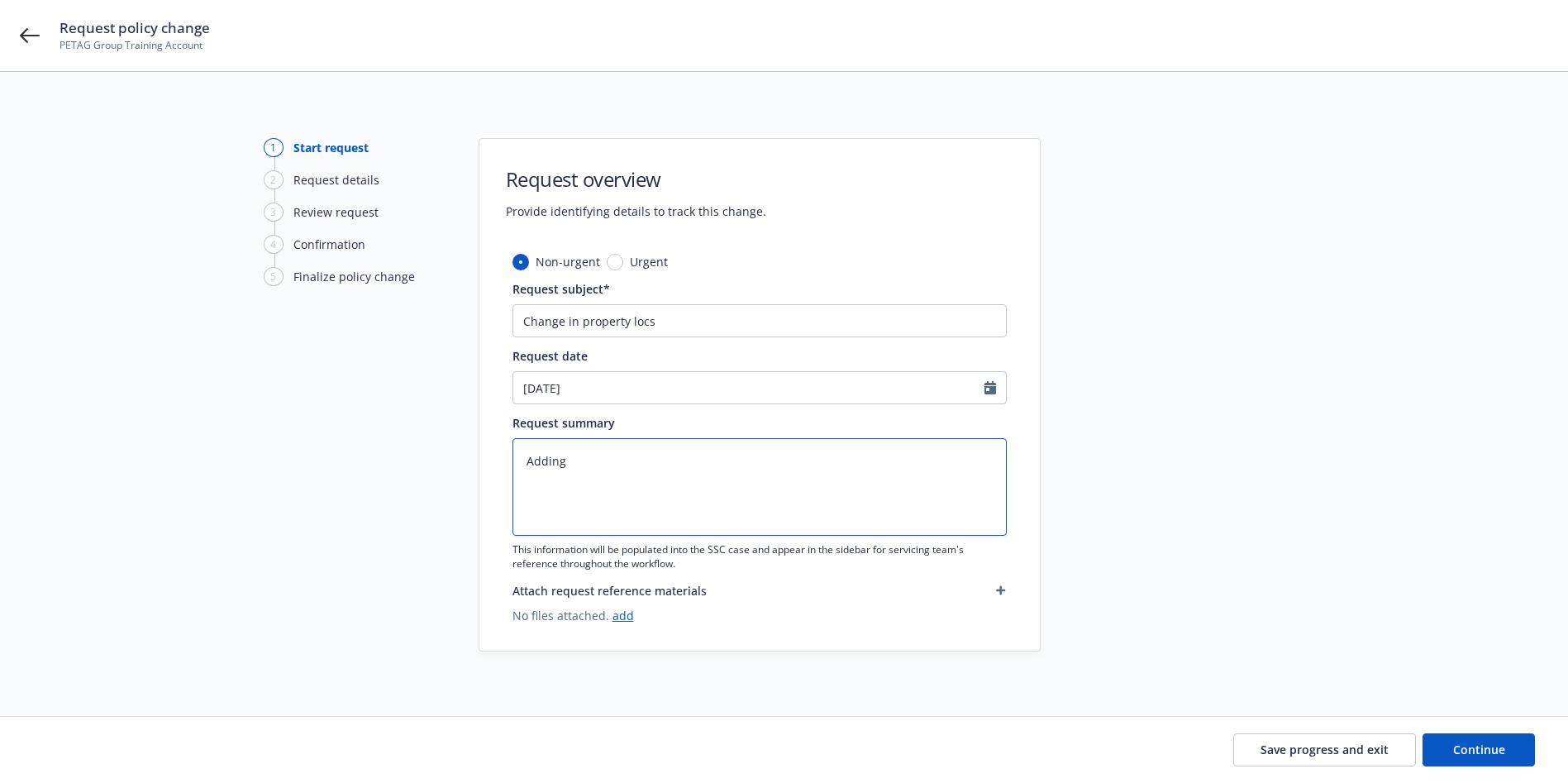
type textarea "Adding"
type textarea "x"
type textarea "Adding a"
type textarea "x"
type textarea "Adding a"
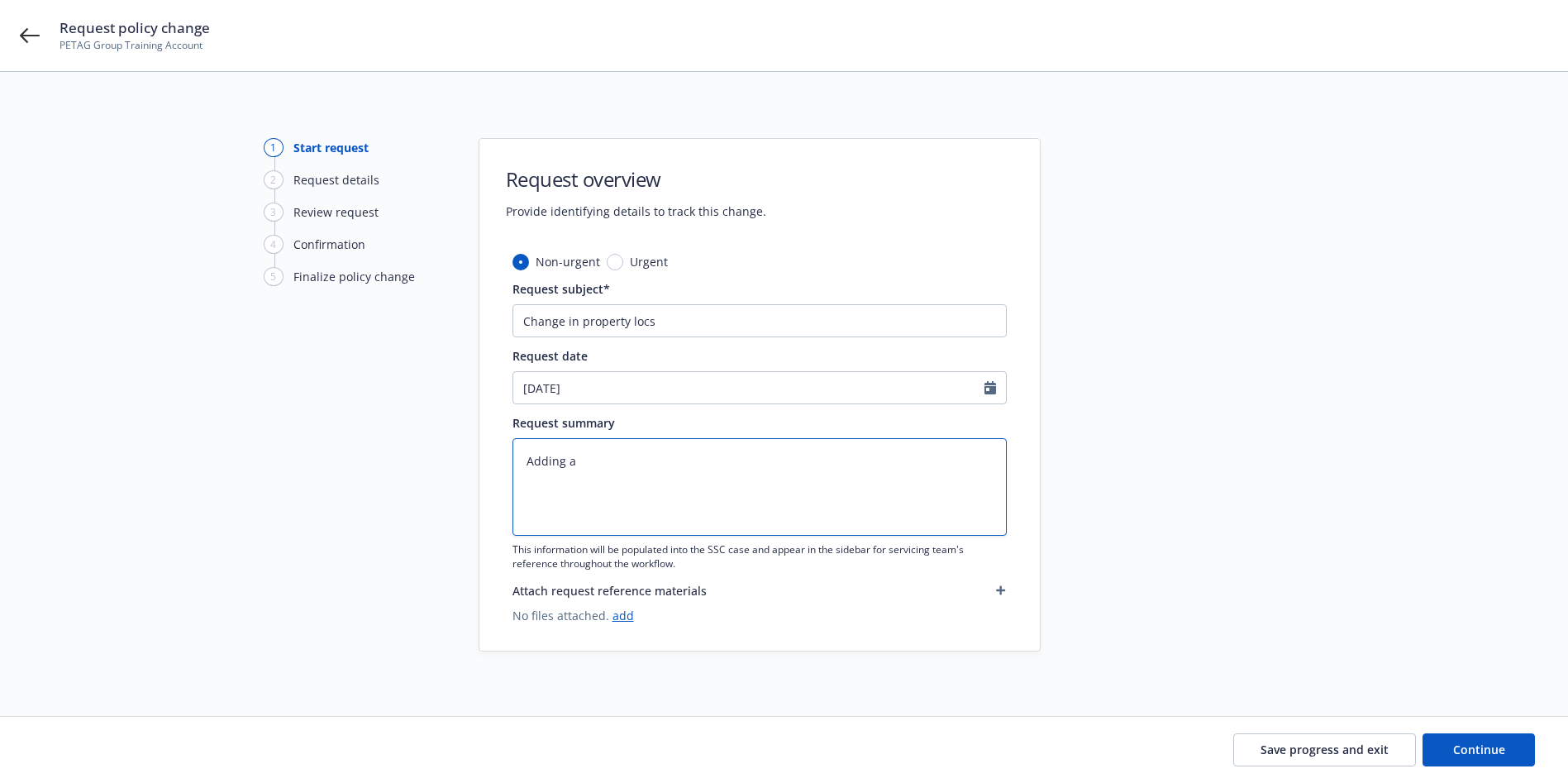
type textarea "x"
type textarea "Adding a n"
type textarea "x"
type textarea "Adding a ne"
type textarea "x"
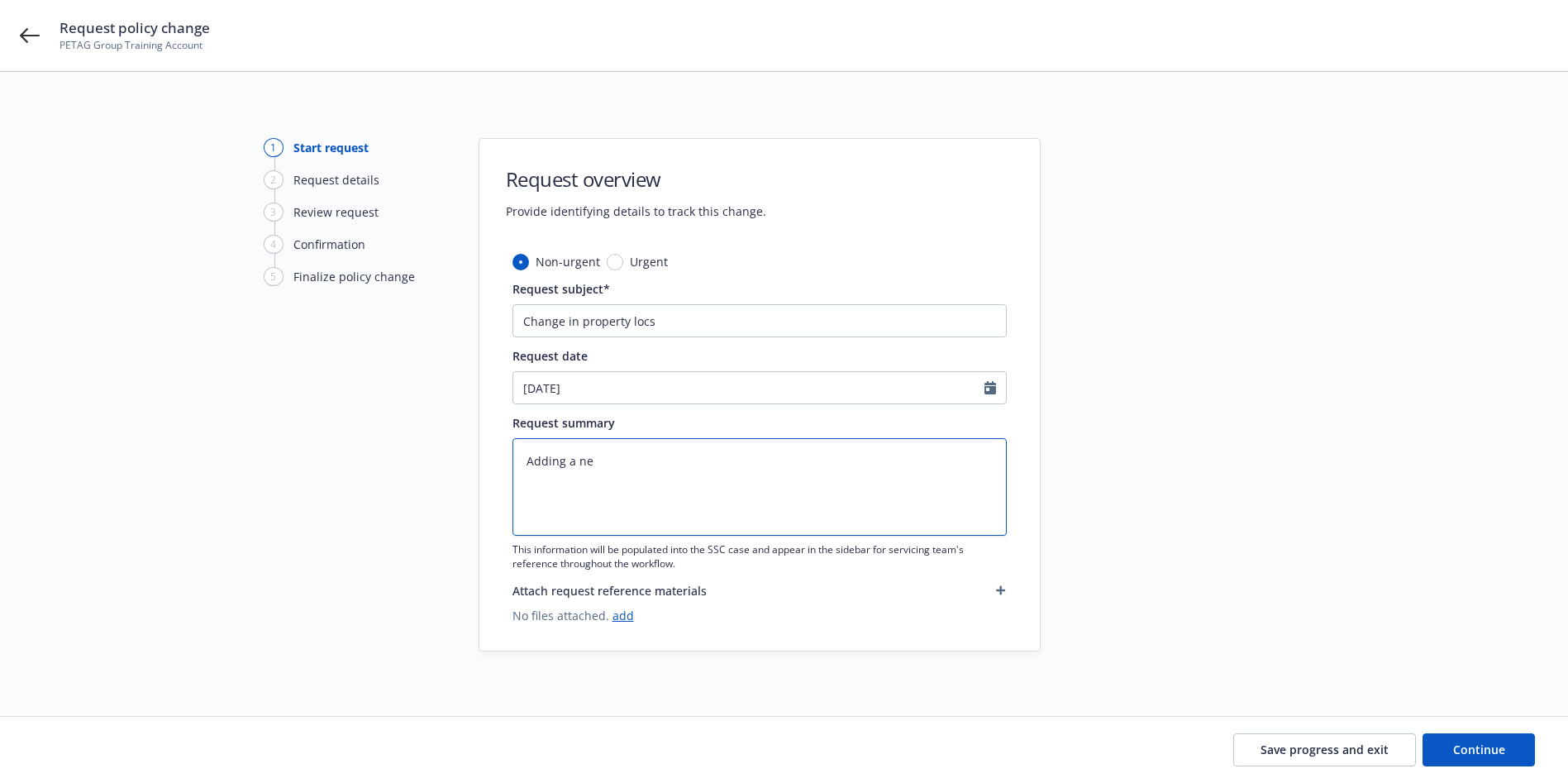
type textarea "Adding a new"
type textarea "x"
type textarea "Adding a new"
type textarea "x"
type textarea "Adding a new l"
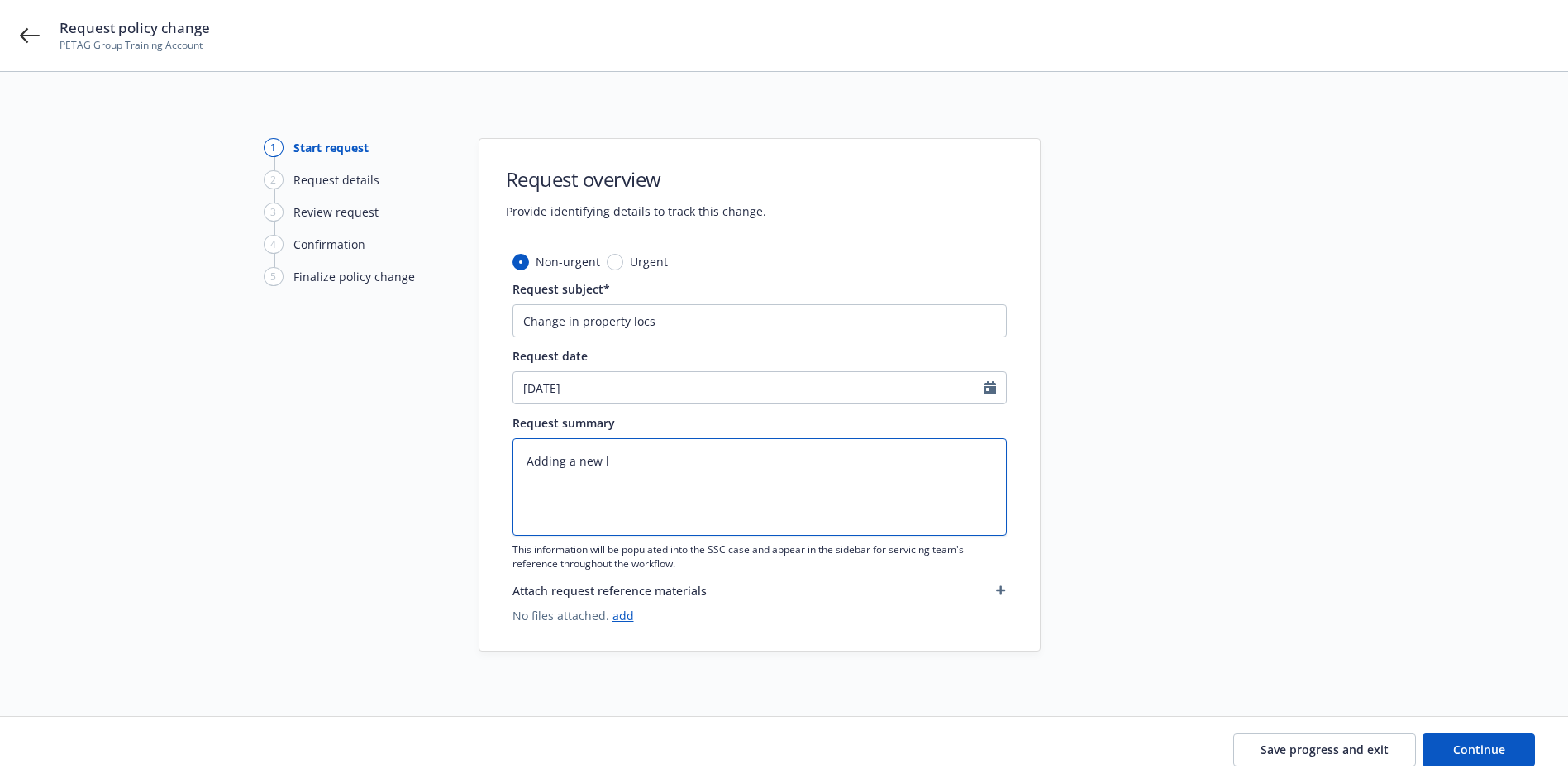
type textarea "x"
type textarea "Adding a new lo"
type textarea "x"
type textarea "Adding a new loc"
type textarea "x"
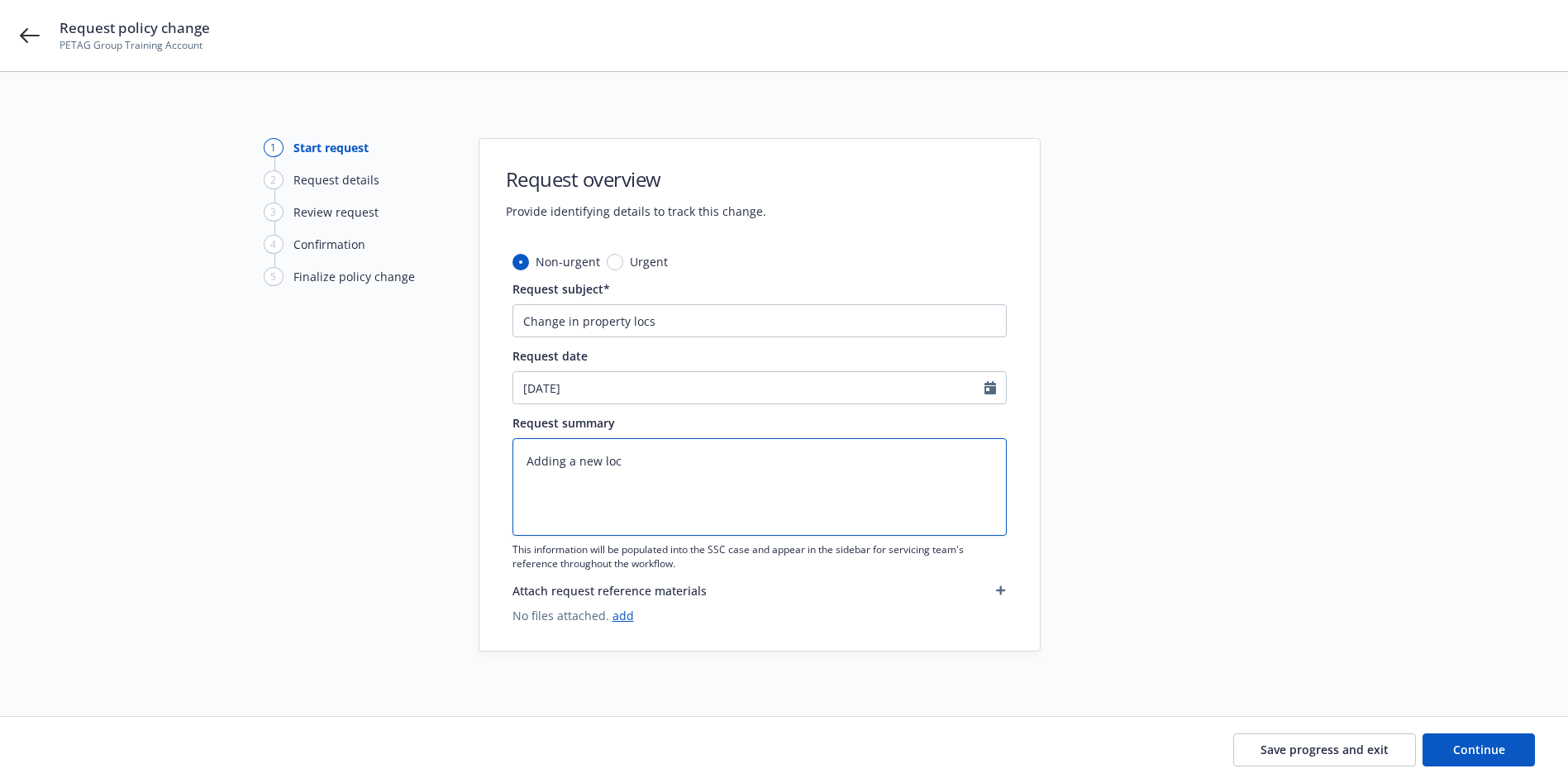
type textarea "Adding a new loca"
type textarea "x"
type textarea "Adding a new locat"
type textarea "x"
type textarea "Adding a new locati"
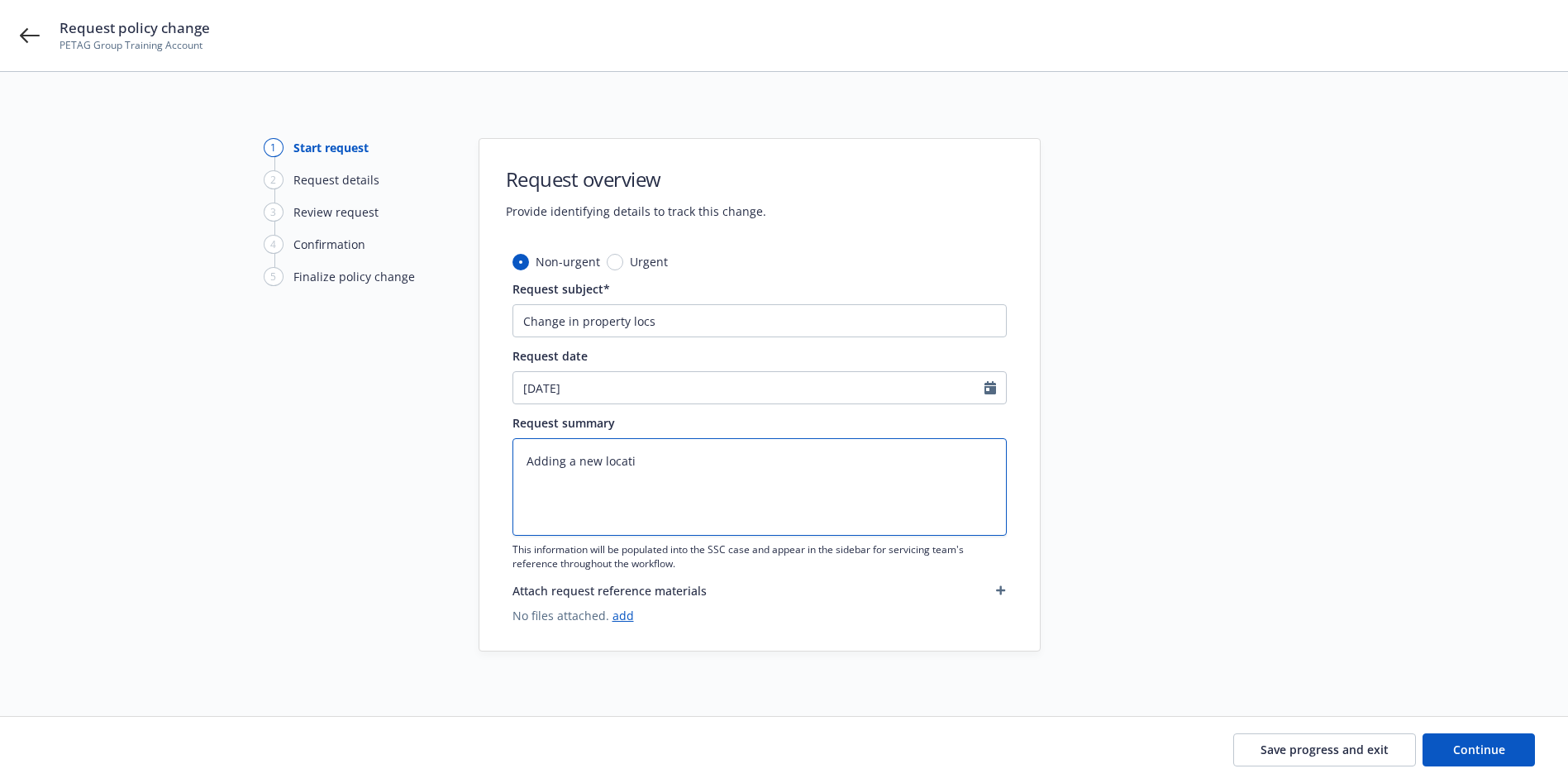
type textarea "x"
type textarea "Adding a new locatio"
type textarea "x"
type textarea "Adding a new location"
type textarea "x"
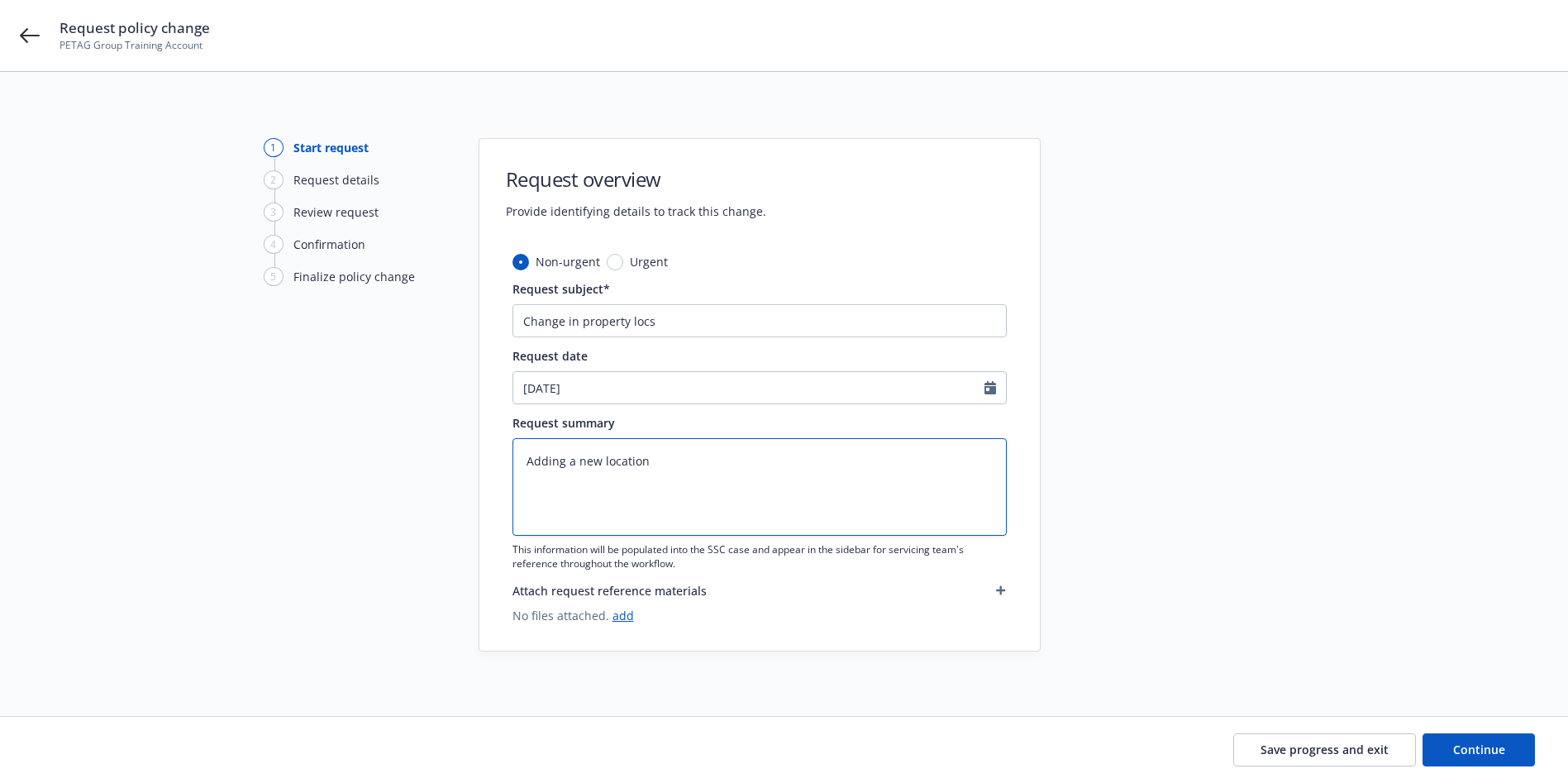
type textarea "Adding a new location t"
type textarea "x"
type textarea "Adding a new location to"
type textarea "x"
type textarea "Adding a new location to"
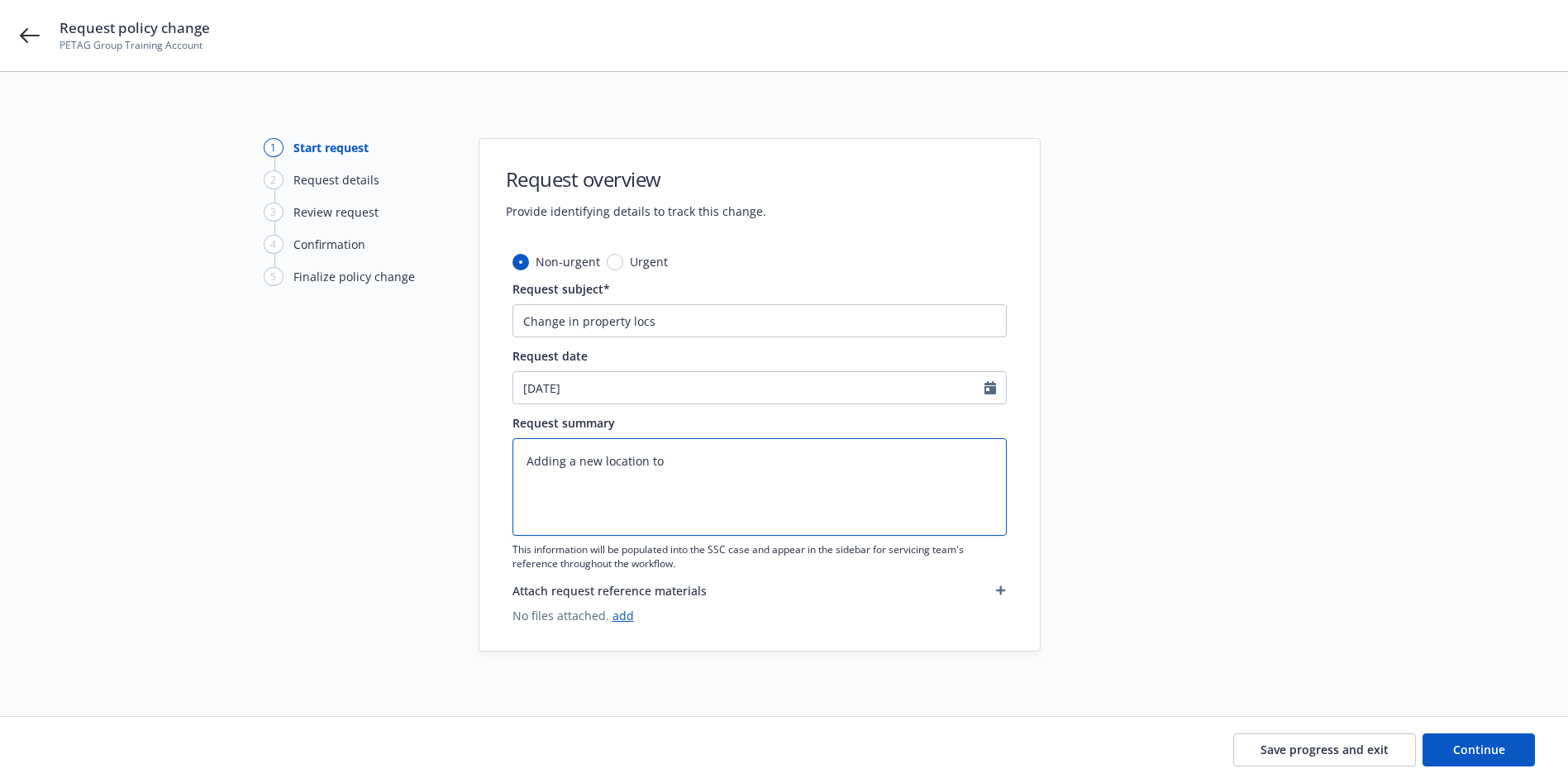
type textarea "x"
type textarea "Adding a new location to h"
type textarea "x"
type textarea "Adding a new location to"
type textarea "x"
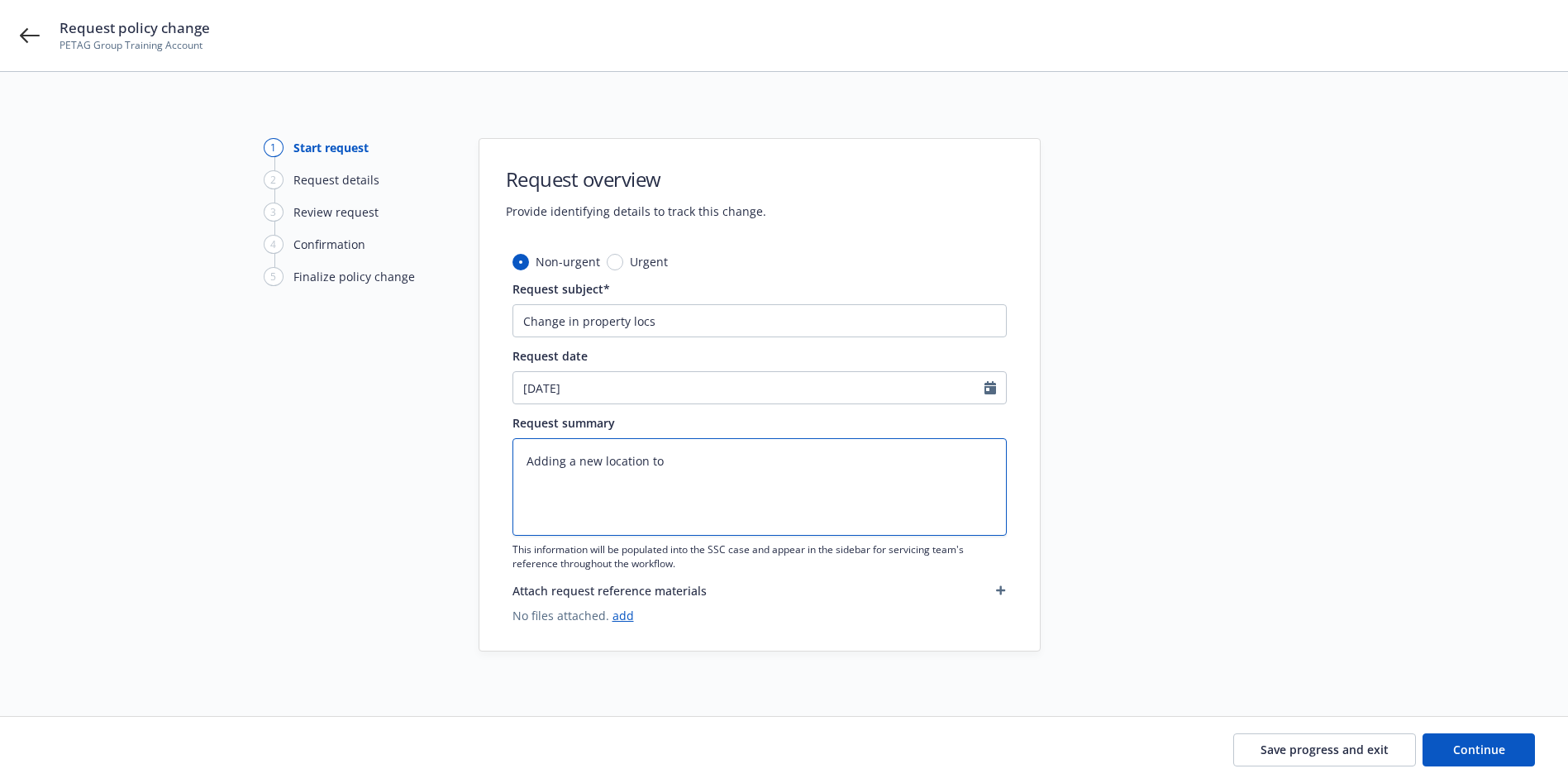
type textarea "Adding a new location to t"
type textarea "x"
type textarea "Adding a new location to th"
type textarea "x"
type textarea "Adding a new location to the"
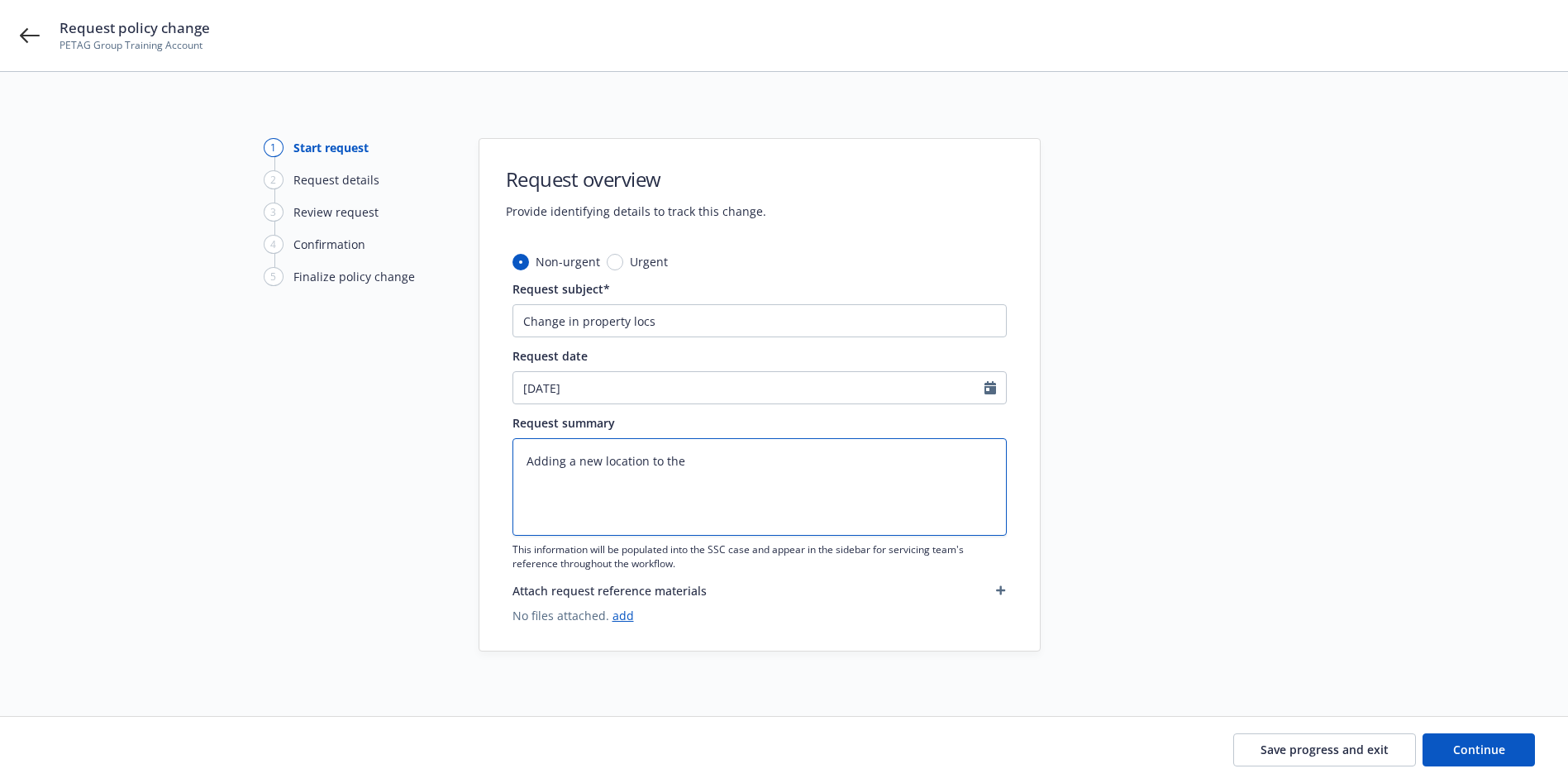
type textarea "x"
type textarea "Adding a new location to the"
type textarea "x"
type textarea "Adding a new location to the p"
type textarea "x"
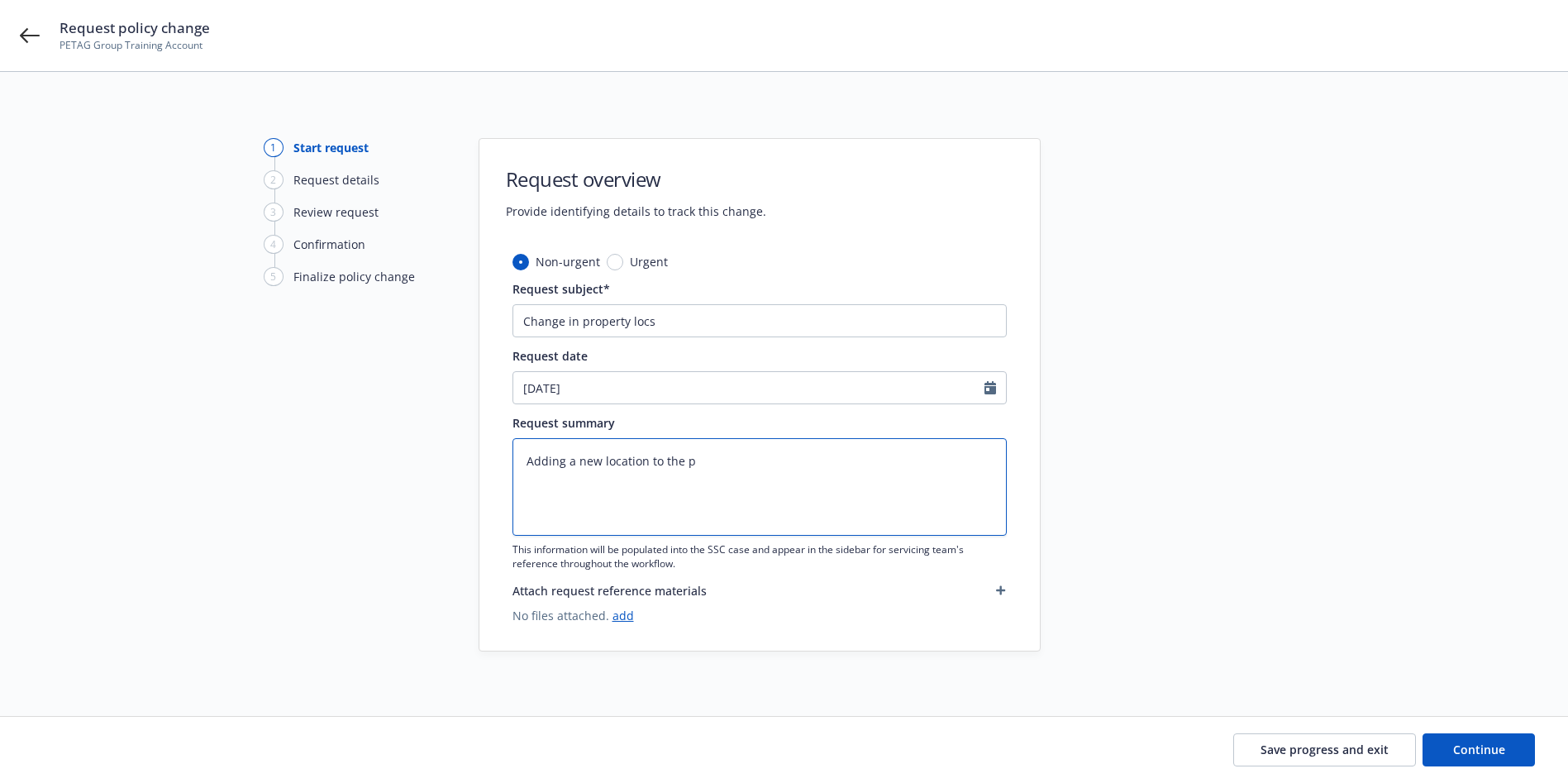
type textarea "Adding a new location to the po"
type textarea "x"
type textarea "Adding a new location to the pol"
type textarea "x"
type textarea "Adding a new location to the poli"
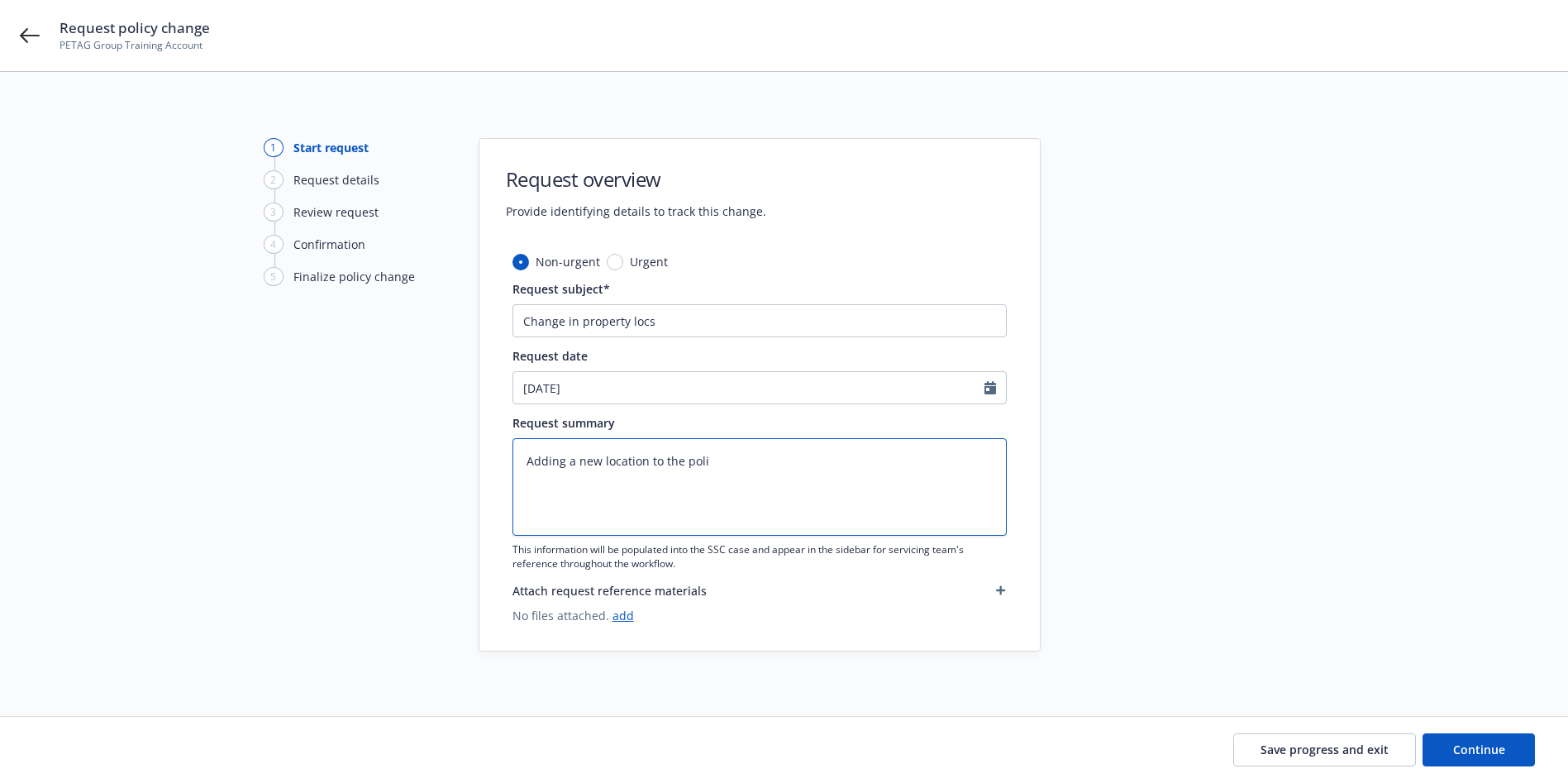
type textarea "x"
type textarea "Adding a new location to the policy"
type textarea "x"
type textarea "Adding a new location to the policy"
click at [266, 512] on div "1 Start request 2 Request details 3 Review request 4 Confirmation 5 Finalize po…" at bounding box center [355, 395] width 182 height 513
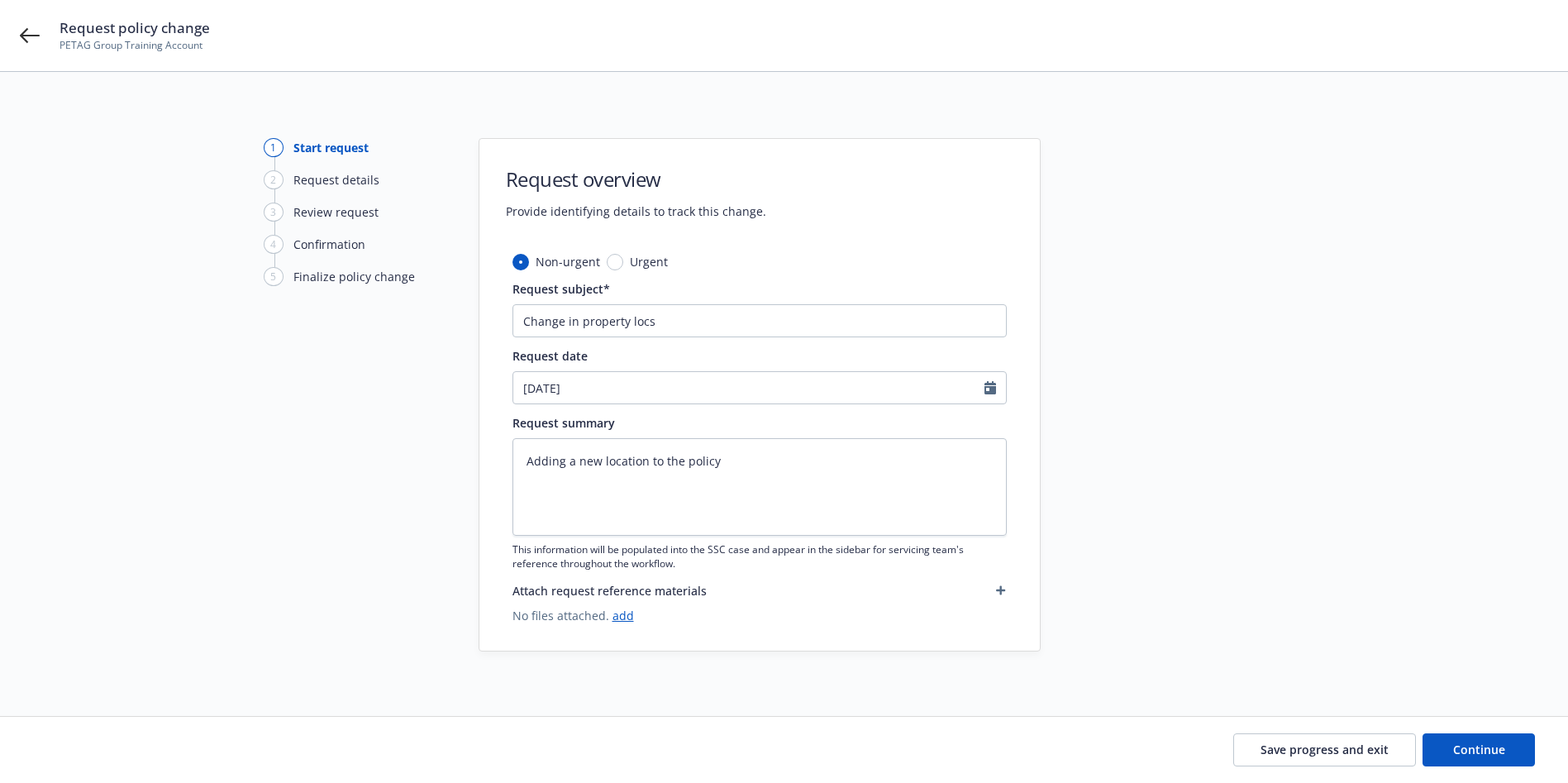
type textarea "x"
